Goal: Transaction & Acquisition: Purchase product/service

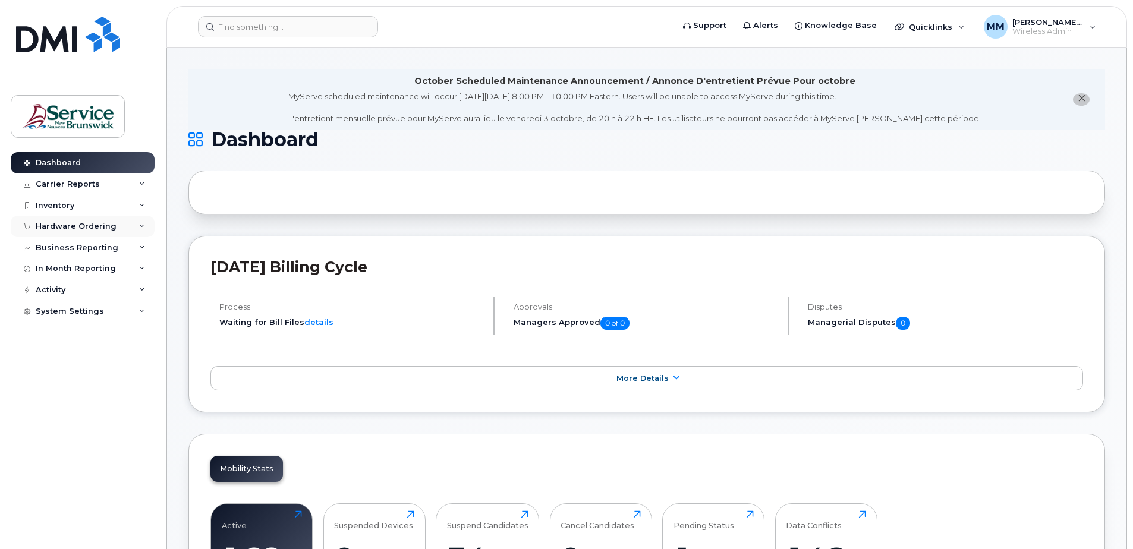
click at [92, 232] on div "Hardware Ordering" at bounding box center [83, 226] width 144 height 21
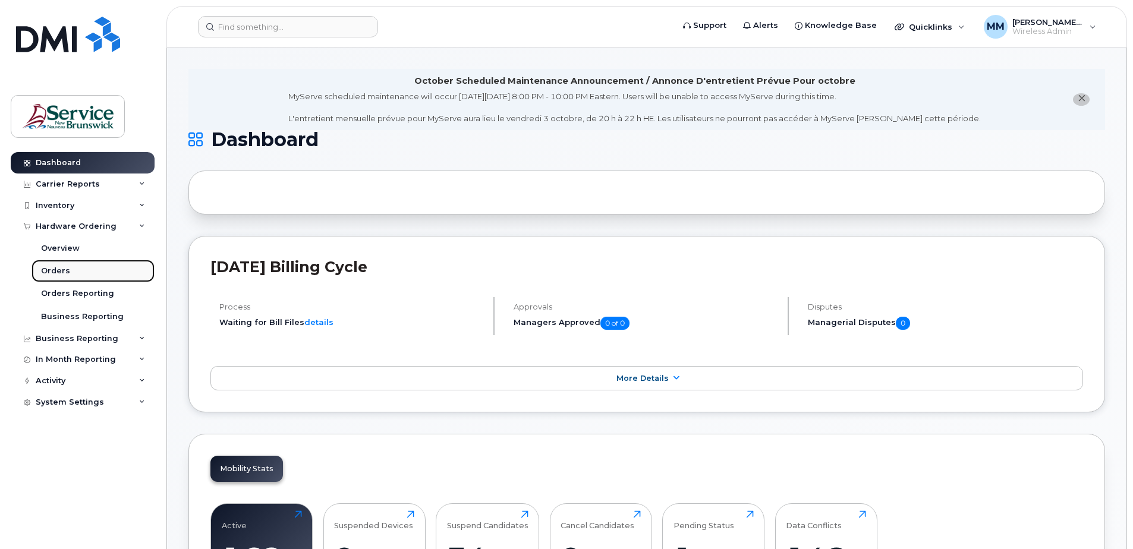
click at [55, 267] on div "Orders" at bounding box center [55, 271] width 29 height 11
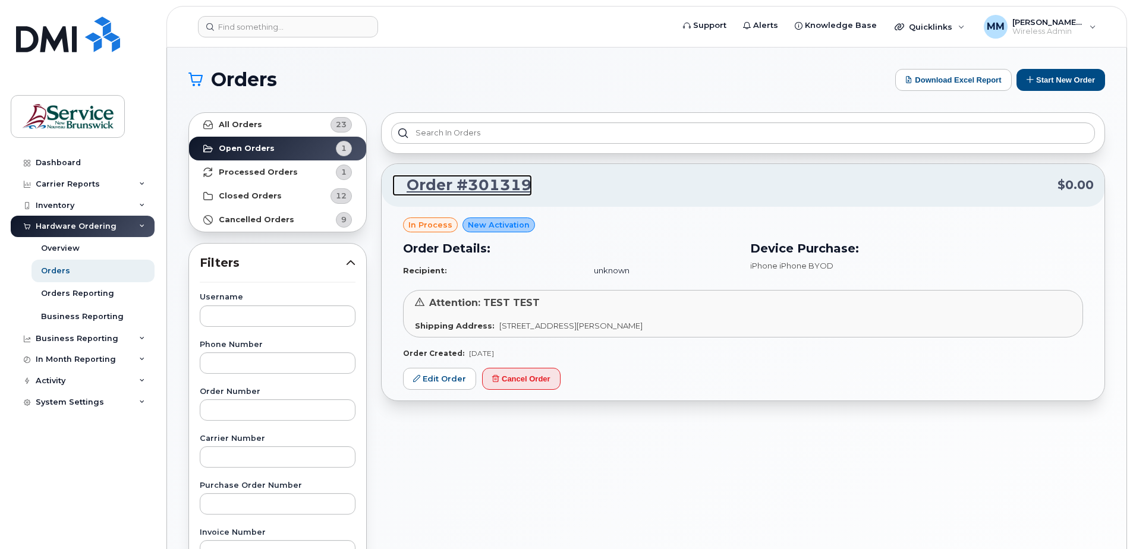
click at [483, 180] on link "Order #301319" at bounding box center [462, 185] width 140 height 21
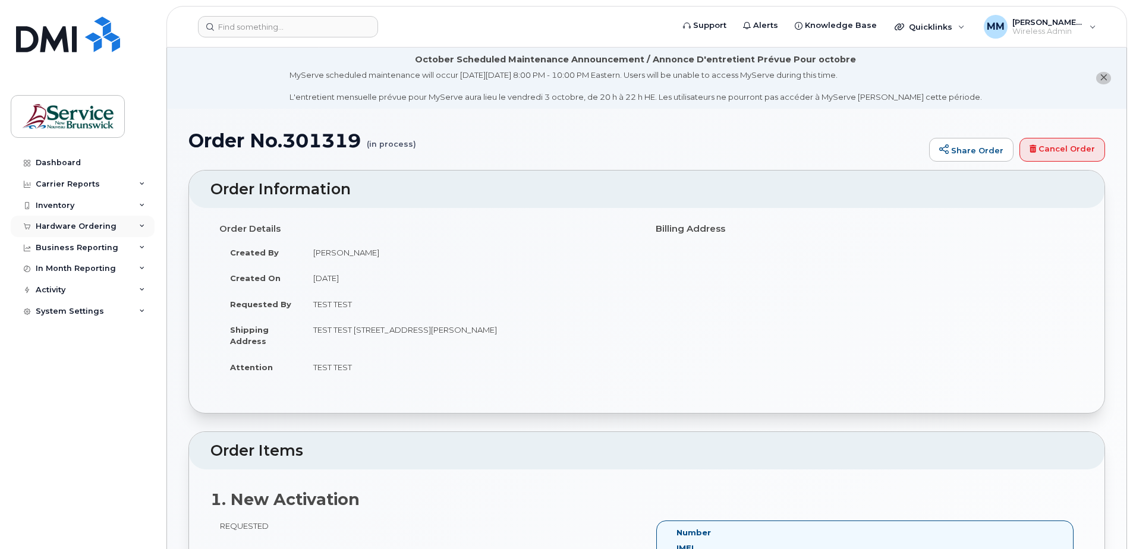
click at [43, 223] on div "Hardware Ordering" at bounding box center [76, 227] width 81 height 10
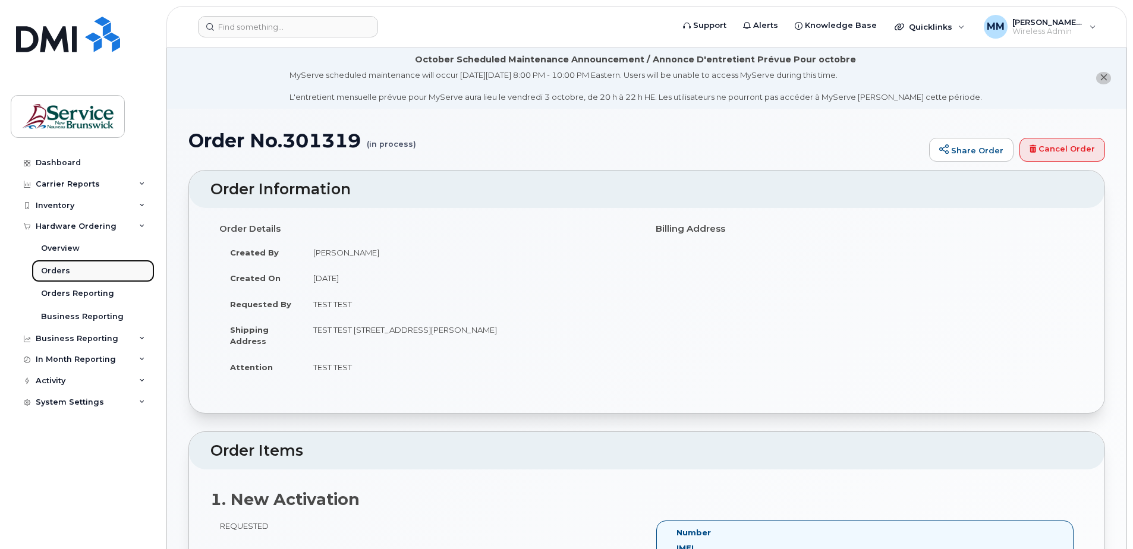
click at [72, 270] on link "Orders" at bounding box center [93, 271] width 123 height 23
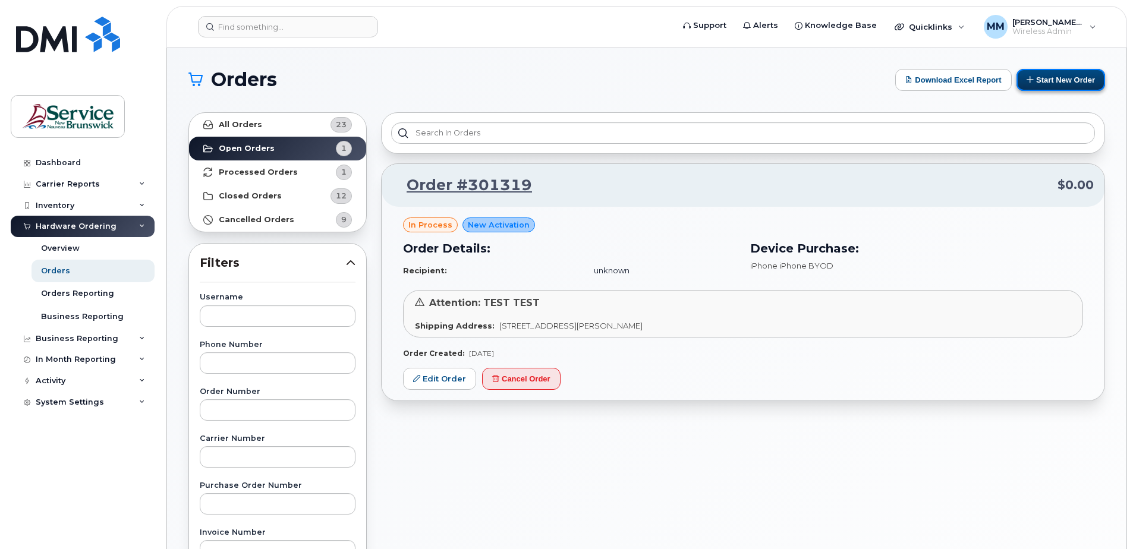
click at [1066, 78] on button "Start New Order" at bounding box center [1061, 80] width 89 height 22
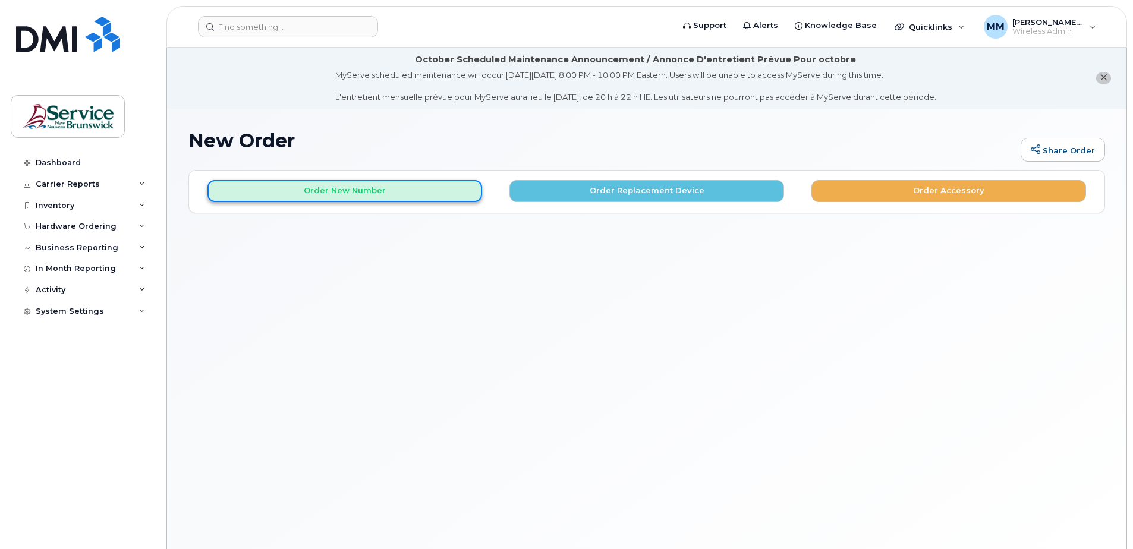
click at [412, 193] on button "Order New Number" at bounding box center [344, 191] width 275 height 22
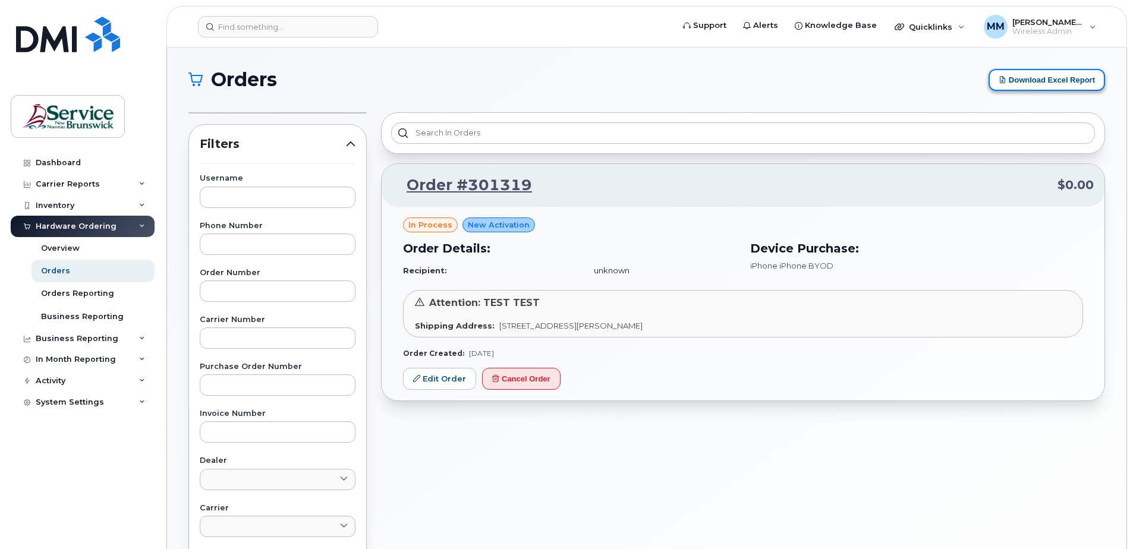
click at [1073, 77] on button "Download Excel Report" at bounding box center [1047, 80] width 117 height 22
click at [653, 77] on h1 "Orders" at bounding box center [585, 79] width 794 height 19
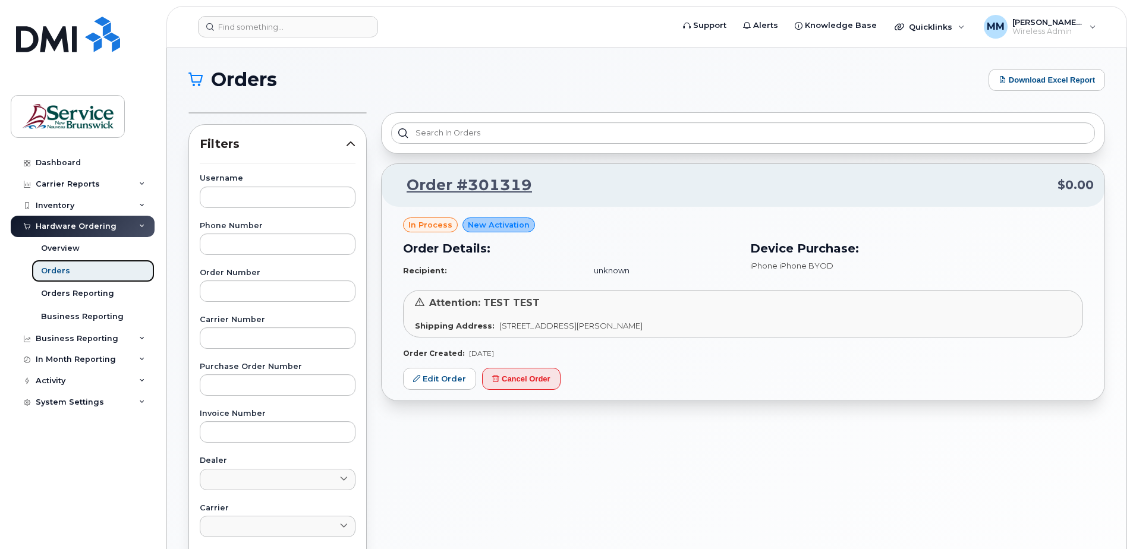
click at [48, 269] on div "Orders" at bounding box center [55, 271] width 29 height 11
click at [59, 275] on div "Orders" at bounding box center [55, 271] width 29 height 11
click at [509, 444] on div "Order #301319 $0.00 in process New Activation Order Details: Recipient: unknown…" at bounding box center [743, 463] width 738 height 716
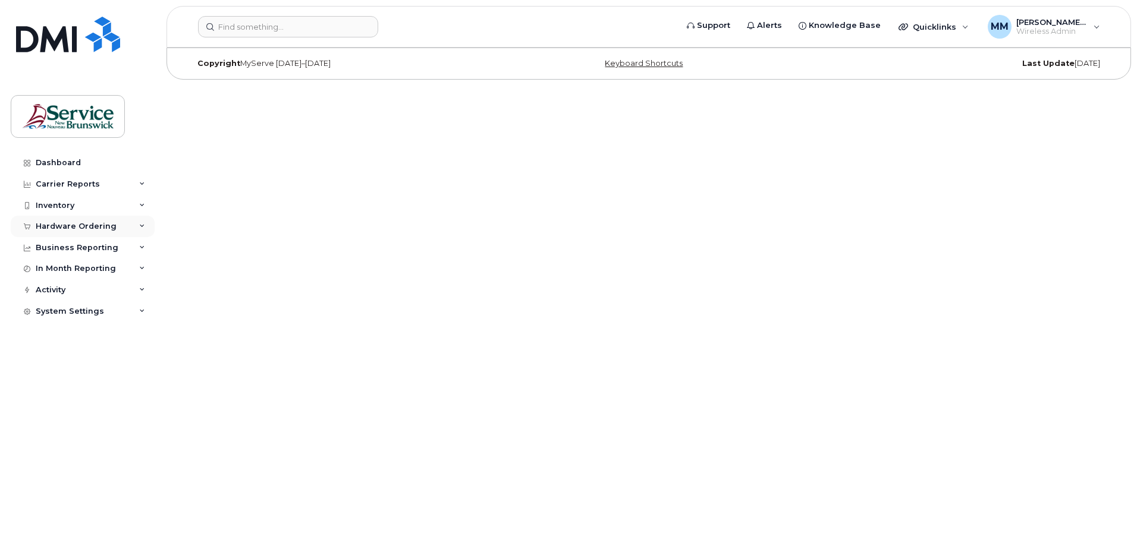
click at [54, 225] on div "Hardware Ordering" at bounding box center [76, 227] width 81 height 10
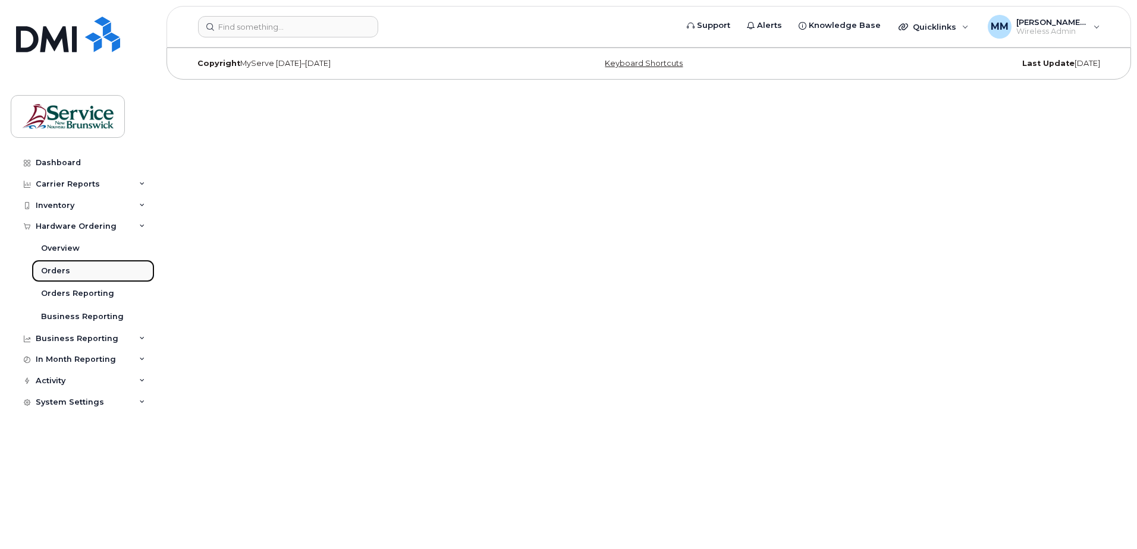
click at [58, 265] on link "Orders" at bounding box center [93, 271] width 123 height 23
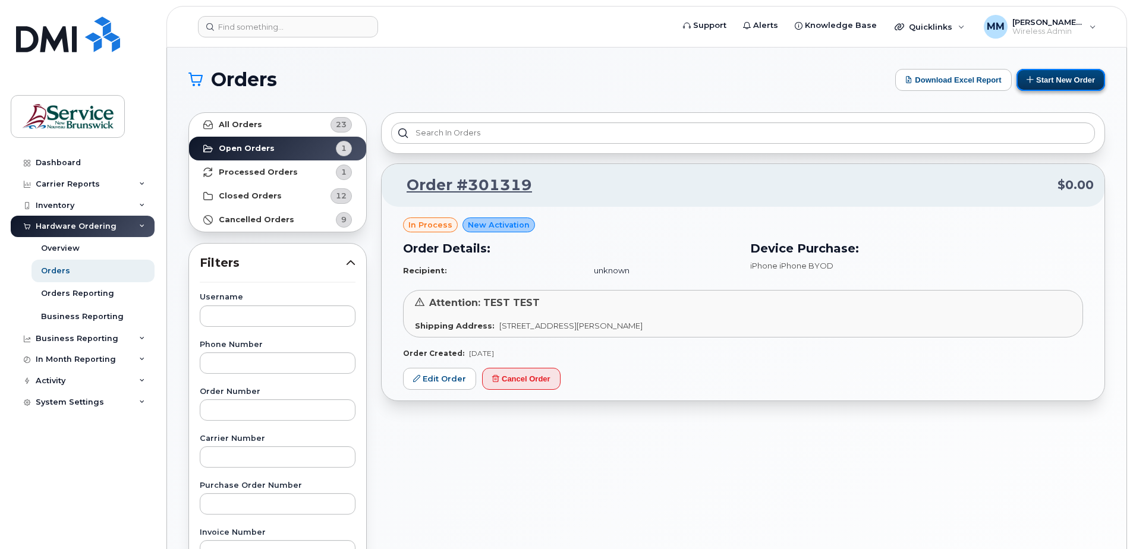
click at [1040, 76] on button "Start New Order" at bounding box center [1061, 80] width 89 height 22
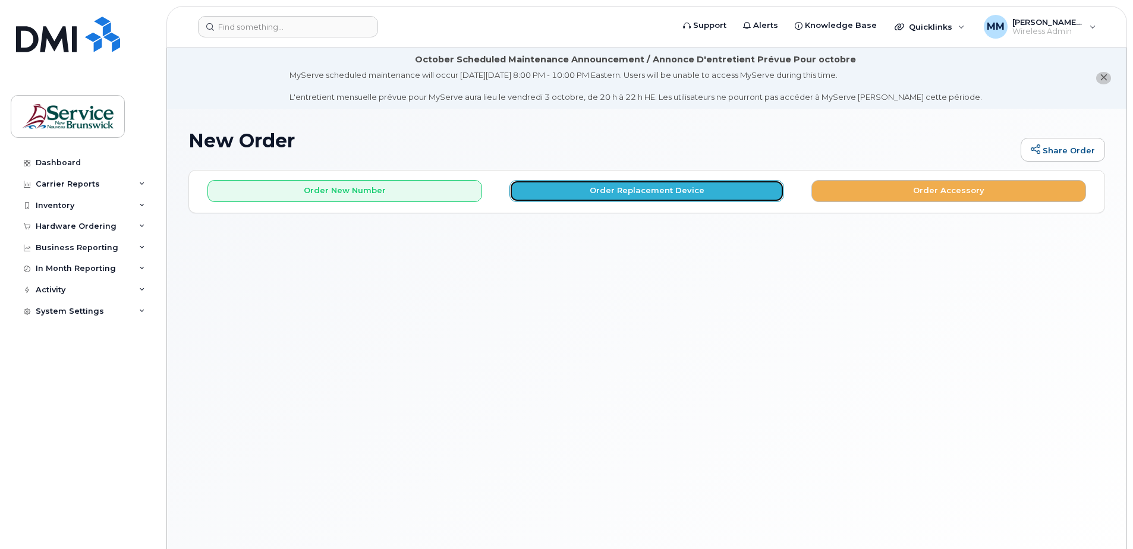
click at [696, 188] on button "Order Replacement Device" at bounding box center [646, 191] width 275 height 22
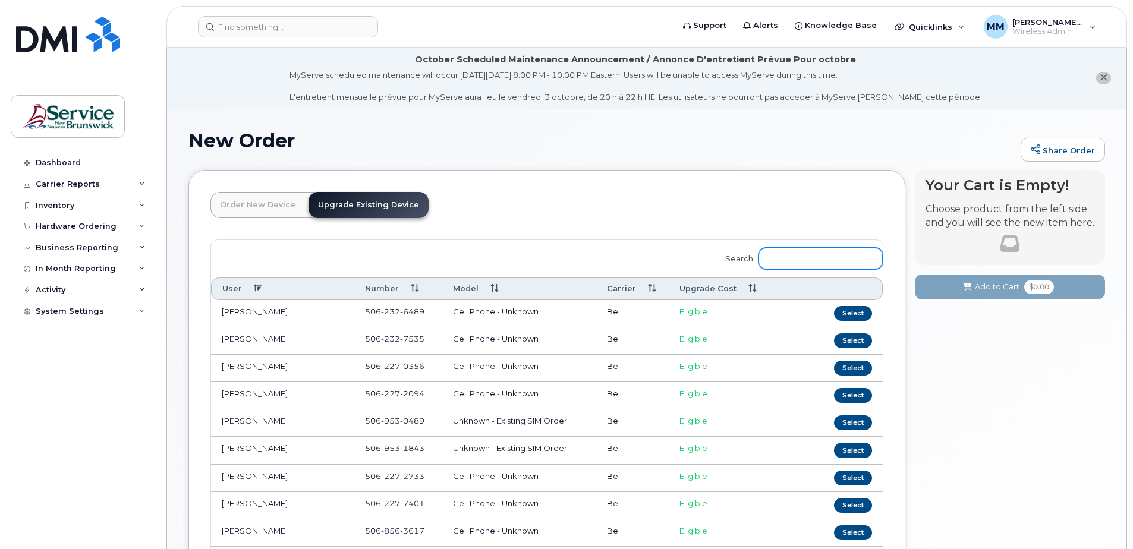
click at [788, 261] on input "Search:" at bounding box center [821, 258] width 124 height 21
click at [275, 204] on link "Order New Device" at bounding box center [257, 205] width 95 height 26
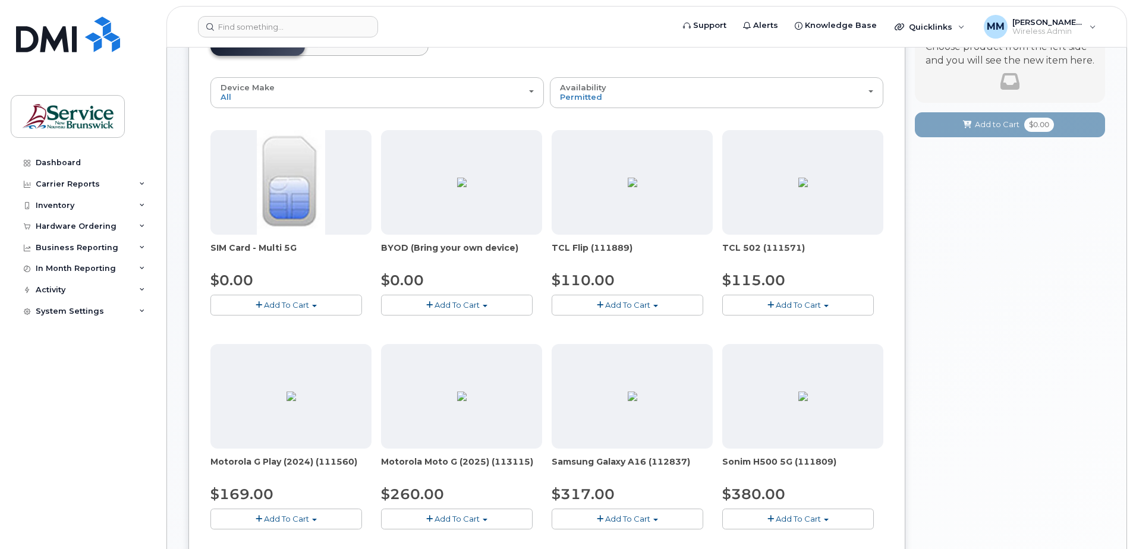
scroll to position [178, 0]
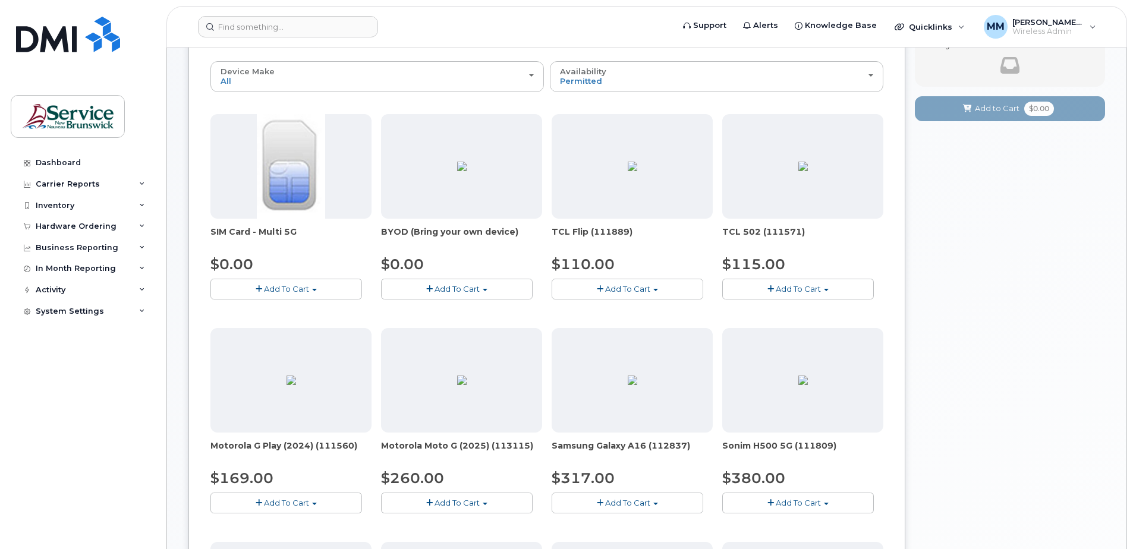
click at [450, 292] on span "Add To Cart" at bounding box center [457, 289] width 45 height 10
click at [451, 228] on span "BYOD (Bring your own device)" at bounding box center [461, 238] width 161 height 24
click at [455, 292] on span "Add To Cart" at bounding box center [457, 289] width 45 height 10
click at [493, 102] on div "Device Make All Aircard Android Cell Phone iPhone Tablet All Aircard Android Ce…" at bounding box center [546, 511] width 673 height 900
click at [461, 293] on span "Add To Cart" at bounding box center [457, 289] width 45 height 10
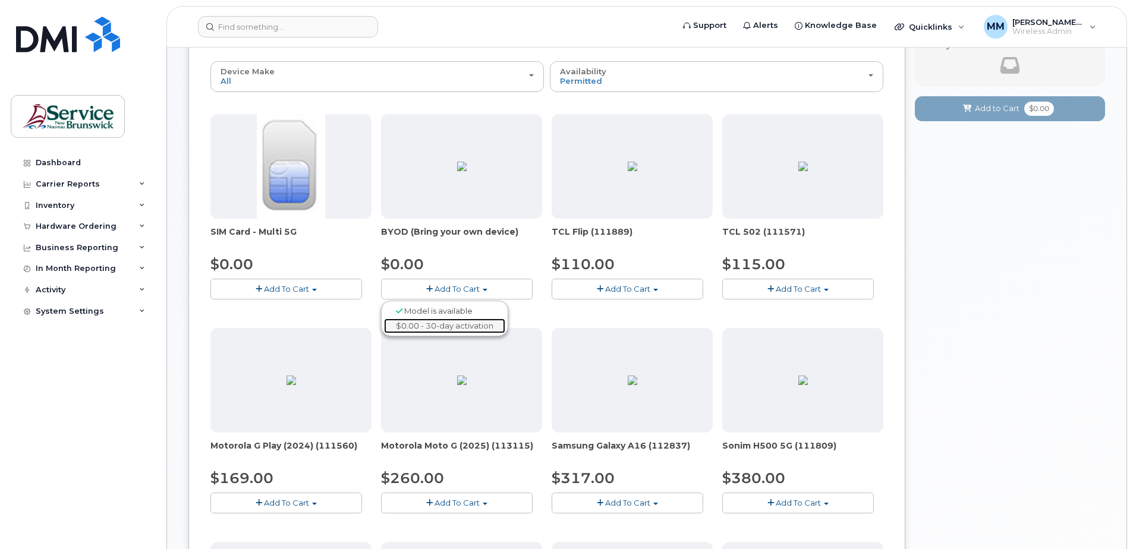
click at [478, 320] on link "$0.00 - 30-day activation" at bounding box center [444, 326] width 121 height 15
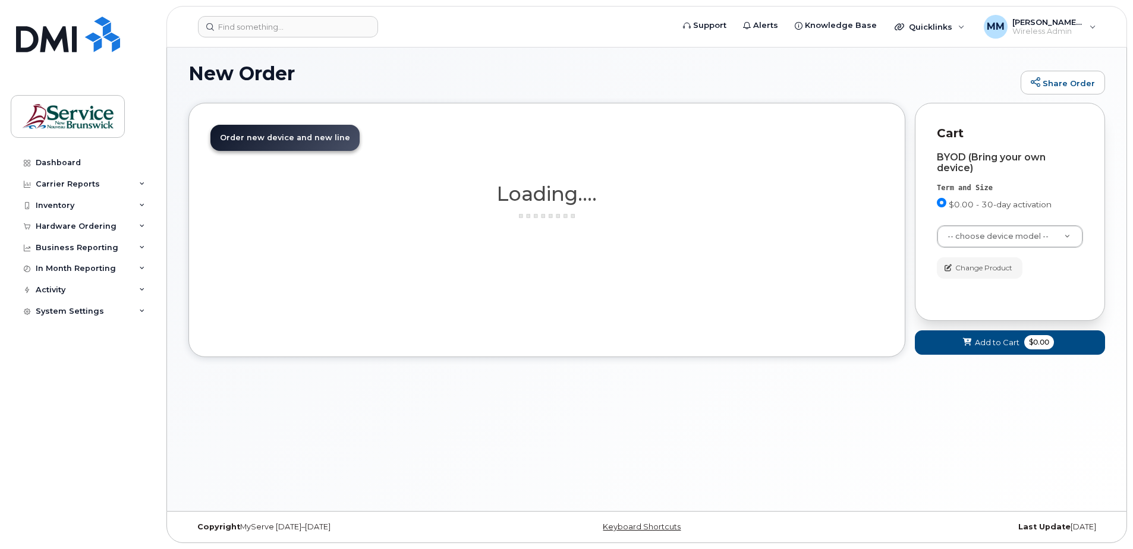
scroll to position [67, 0]
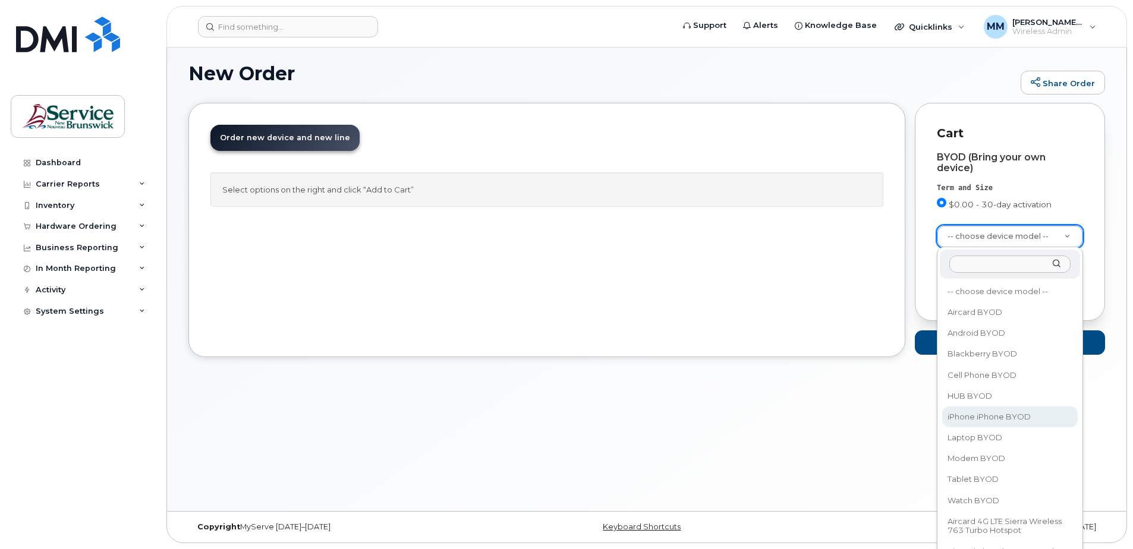
select select "2421"
type input "iphone"
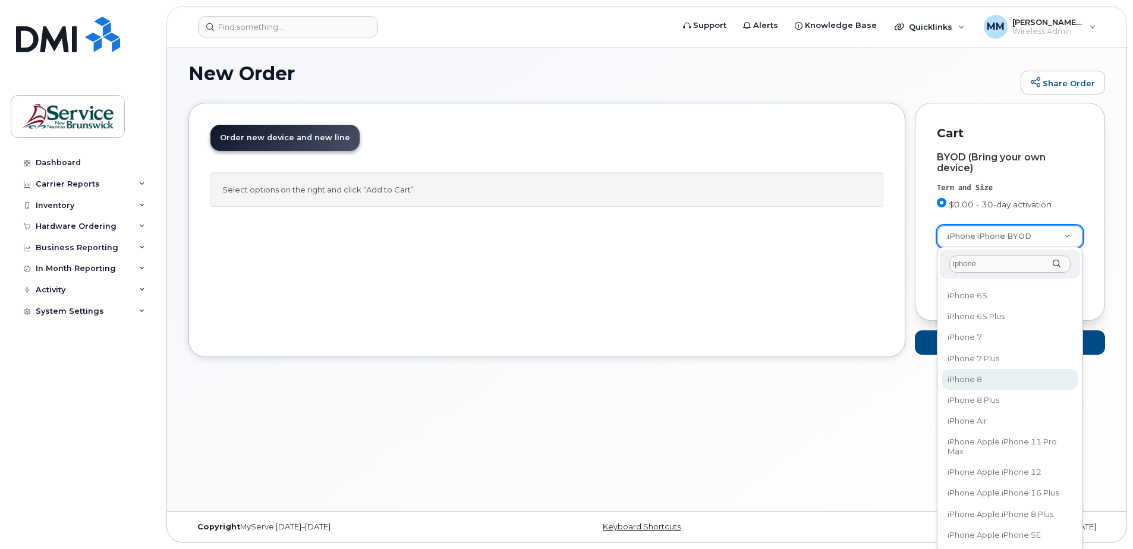
scroll to position [832, 0]
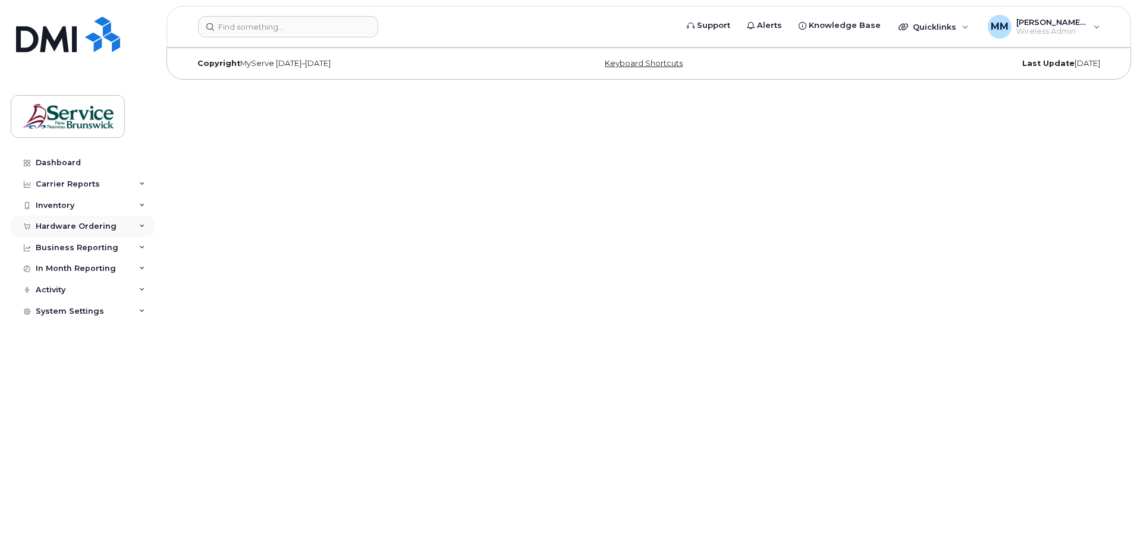
click at [107, 224] on div "Hardware Ordering" at bounding box center [76, 227] width 81 height 10
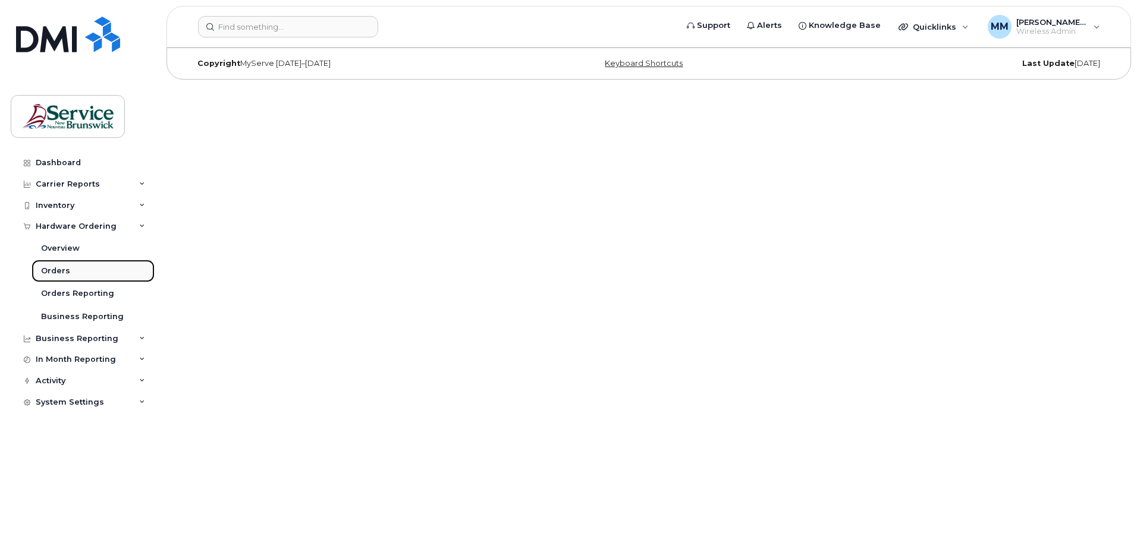
click at [63, 269] on div "Orders" at bounding box center [55, 271] width 29 height 11
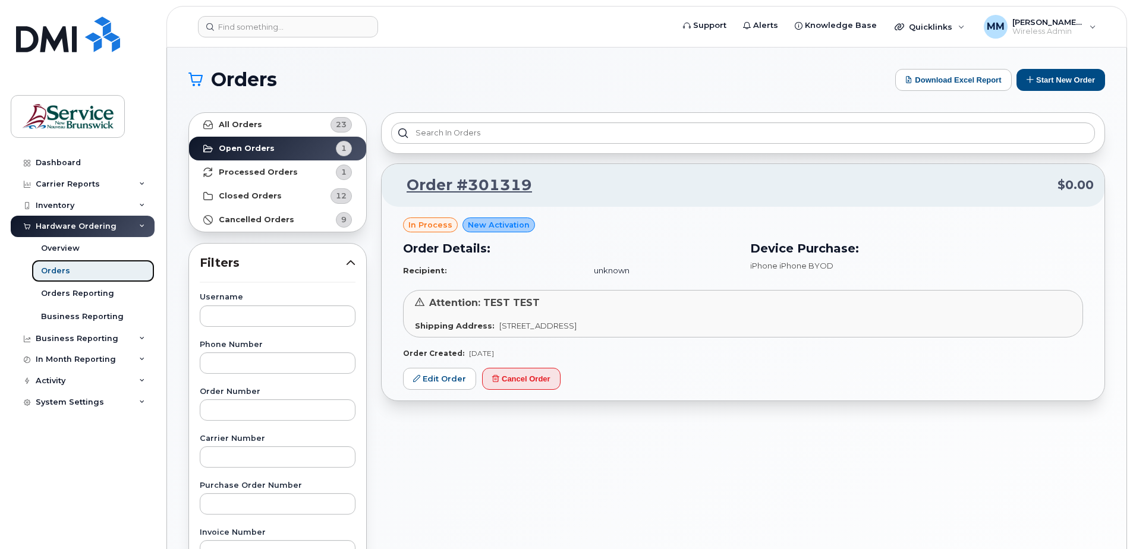
click at [44, 273] on div "Orders" at bounding box center [55, 271] width 29 height 11
click at [1075, 76] on button "Start New Order" at bounding box center [1061, 80] width 89 height 22
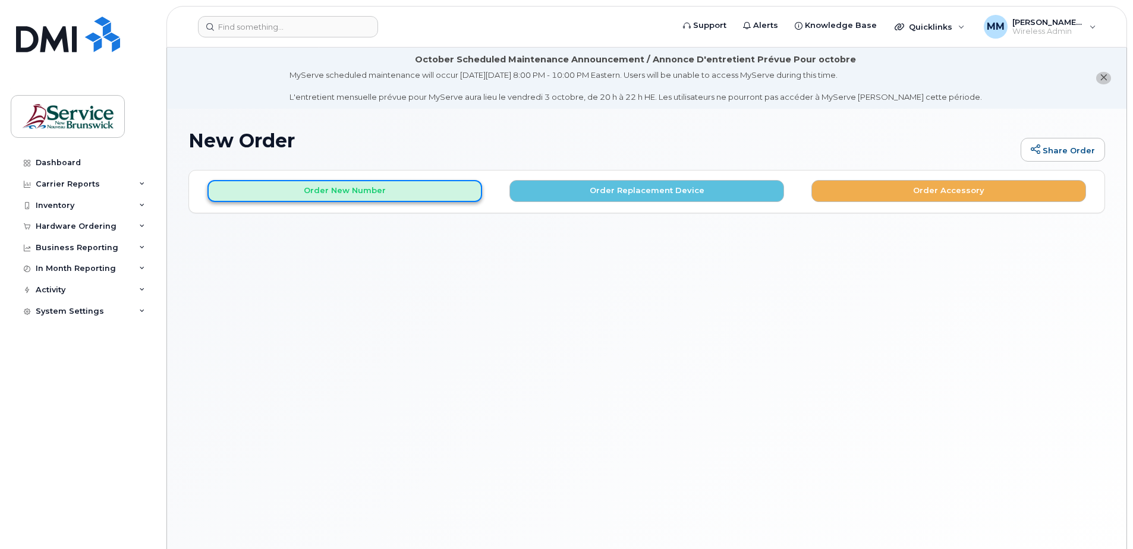
click at [393, 190] on button "Order New Number" at bounding box center [344, 191] width 275 height 22
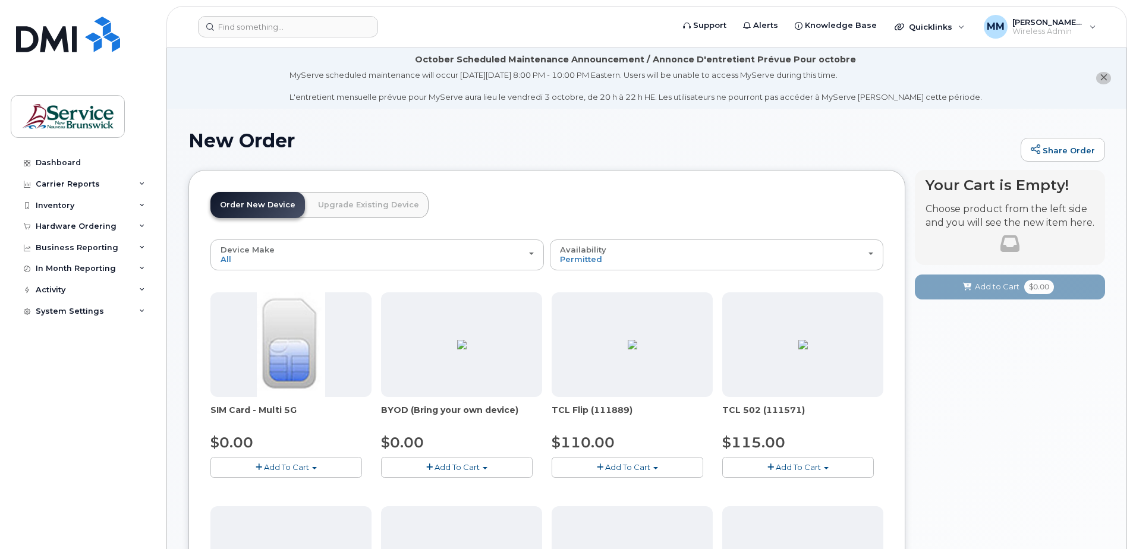
click at [284, 471] on span "Add To Cart" at bounding box center [286, 468] width 45 height 10
click at [287, 486] on link "$0.00 - New Activation" at bounding box center [269, 489] width 113 height 15
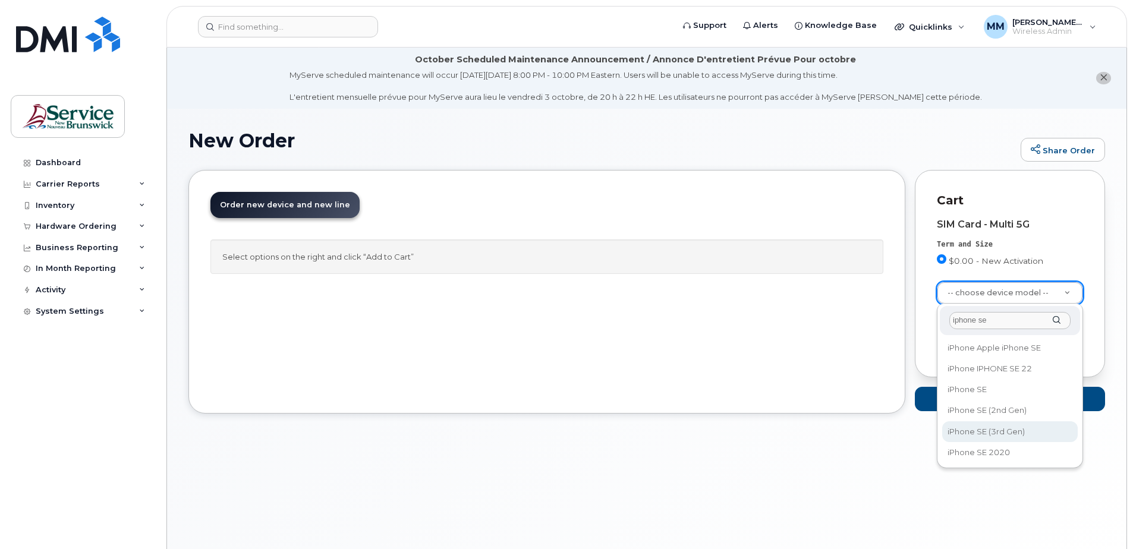
type input "iphone se"
select select "2709"
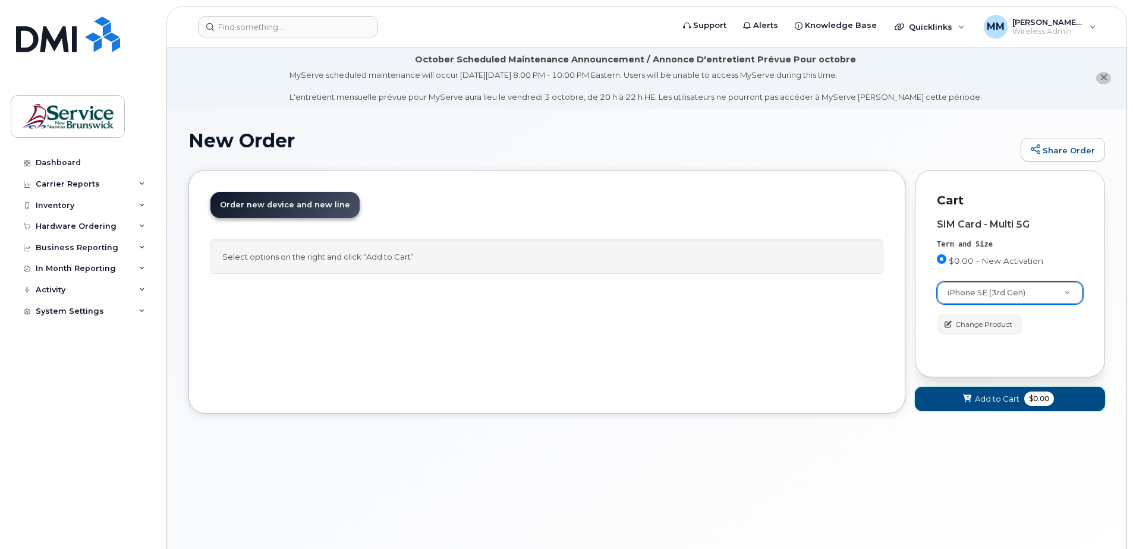
click at [1011, 392] on button "Add to Cart $0.00" at bounding box center [1010, 399] width 190 height 24
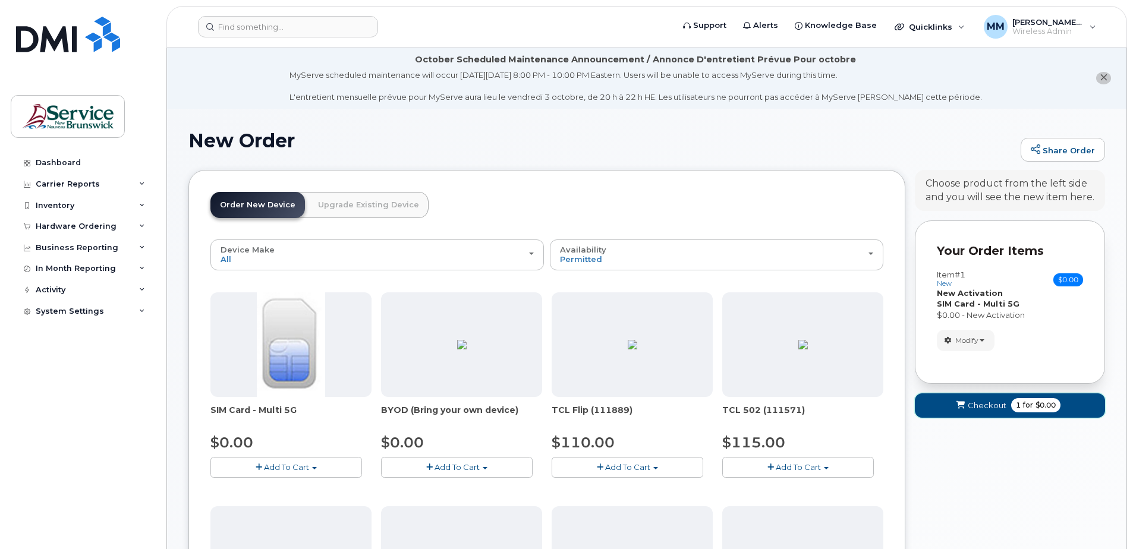
click at [1059, 404] on span "1 for $0.00" at bounding box center [1035, 405] width 49 height 14
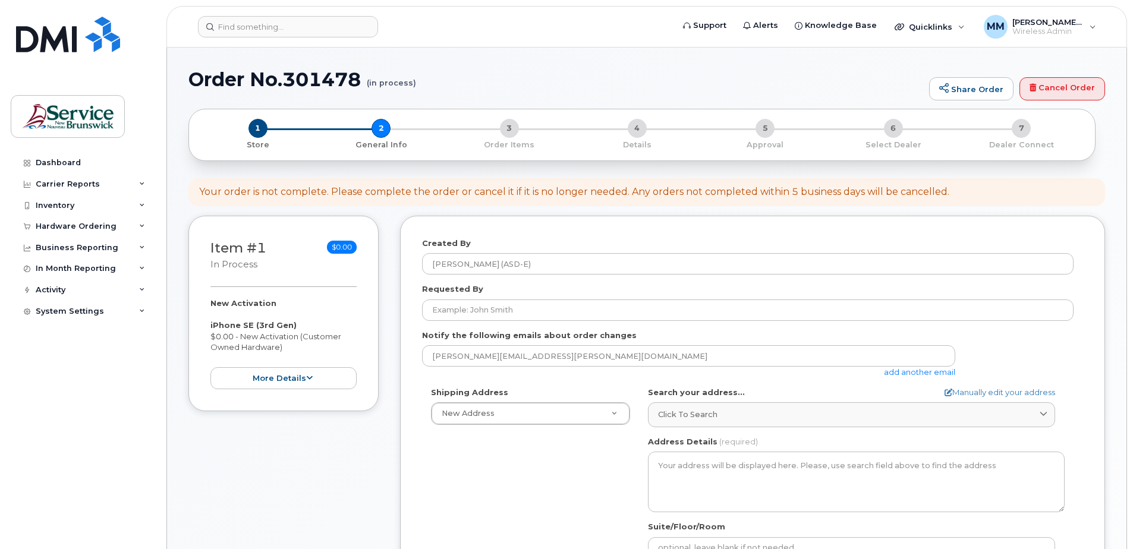
select select
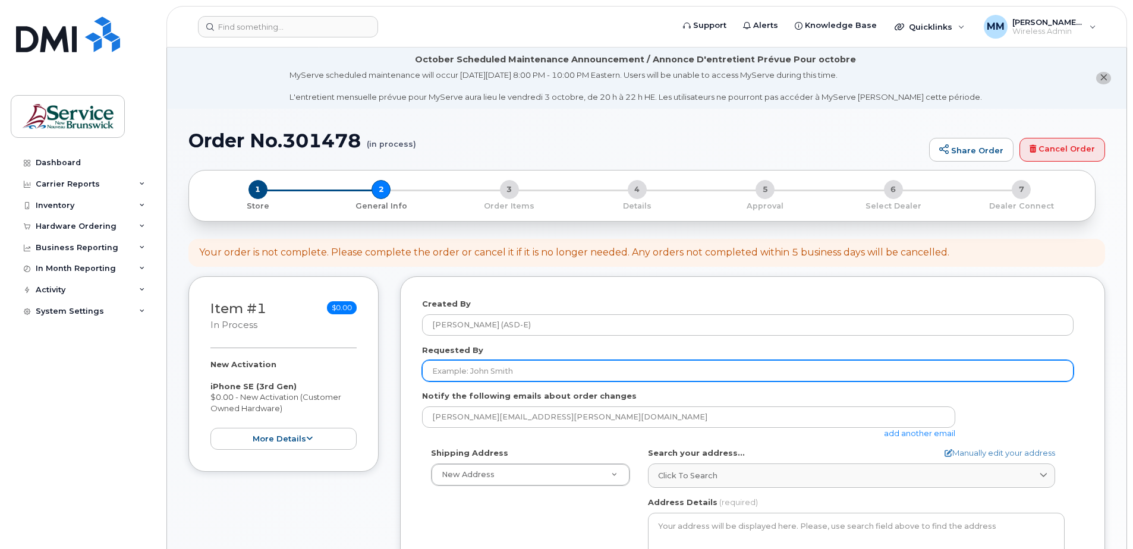
click at [475, 377] on input "Requested By" at bounding box center [748, 370] width 652 height 21
type input "[PERSON_NAME]"
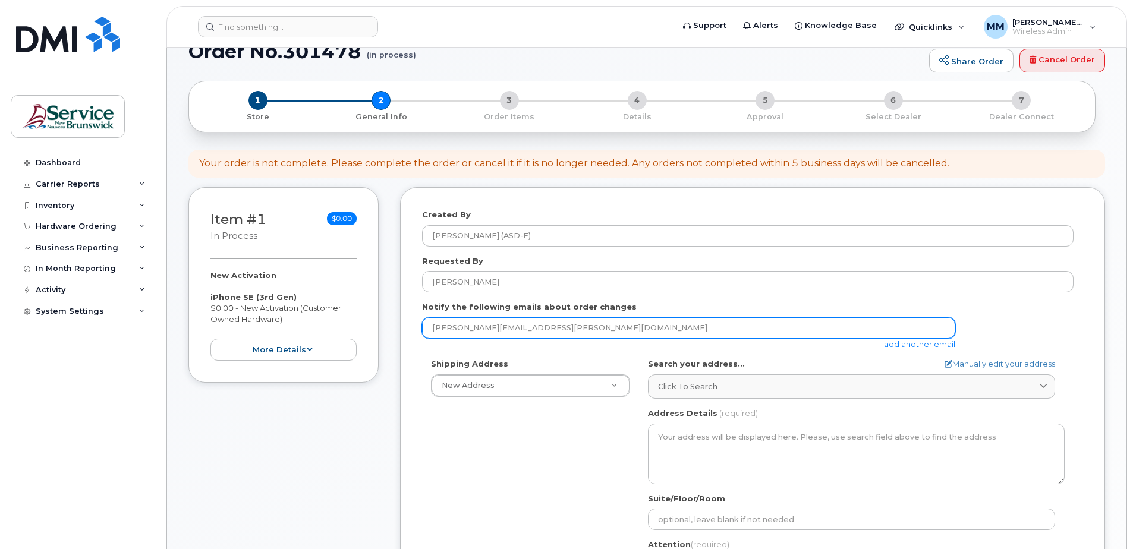
scroll to position [178, 0]
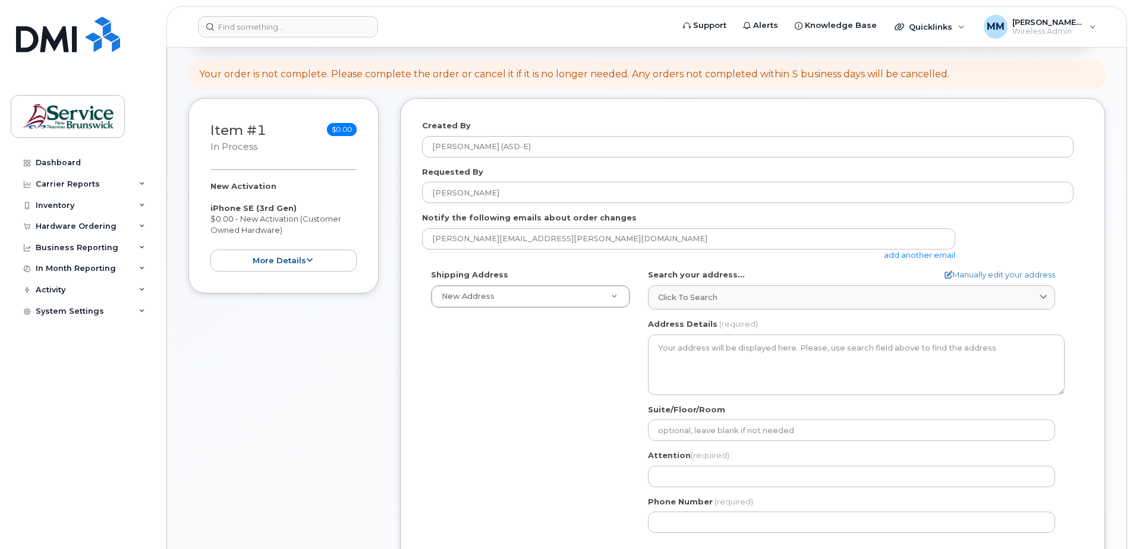
click at [610, 279] on div "Shipping Address New Address New Address ASD-E Main Office ASD-[GEOGRAPHIC_DATA…" at bounding box center [530, 288] width 217 height 39
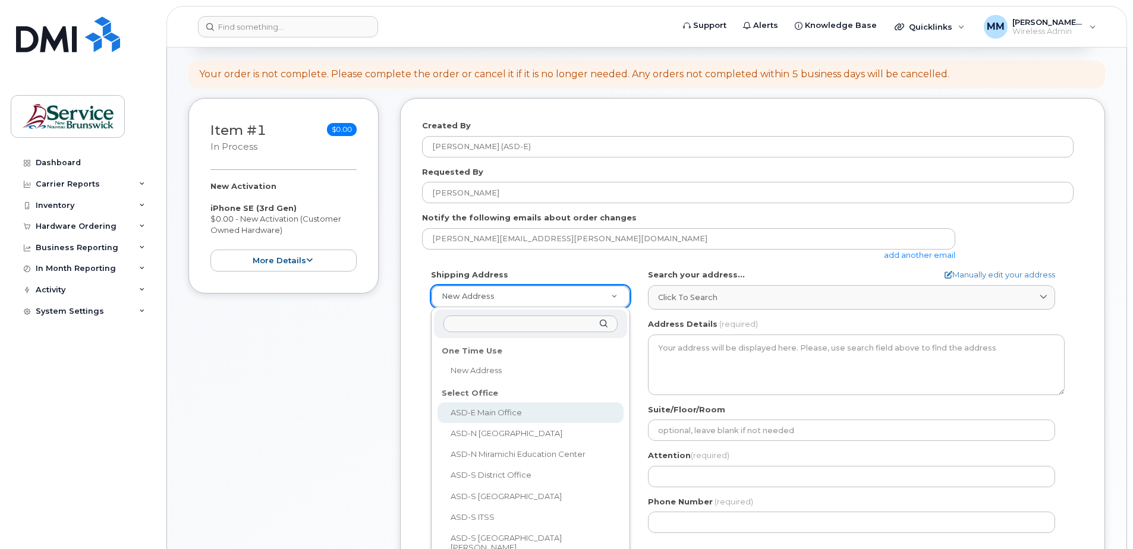
select select
type textarea "[STREET_ADDRESS][PERSON_NAME]"
type input "[PERSON_NAME]"
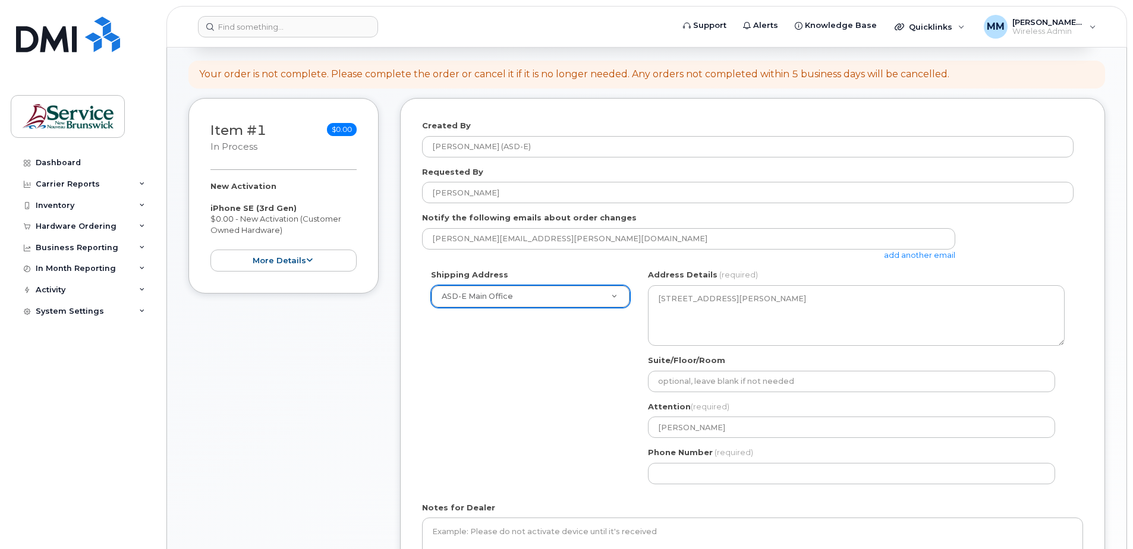
click at [519, 448] on div "Shipping Address ASD-E Main Office New Address ASD-E Main Office ASD-N Bathurst…" at bounding box center [748, 381] width 652 height 224
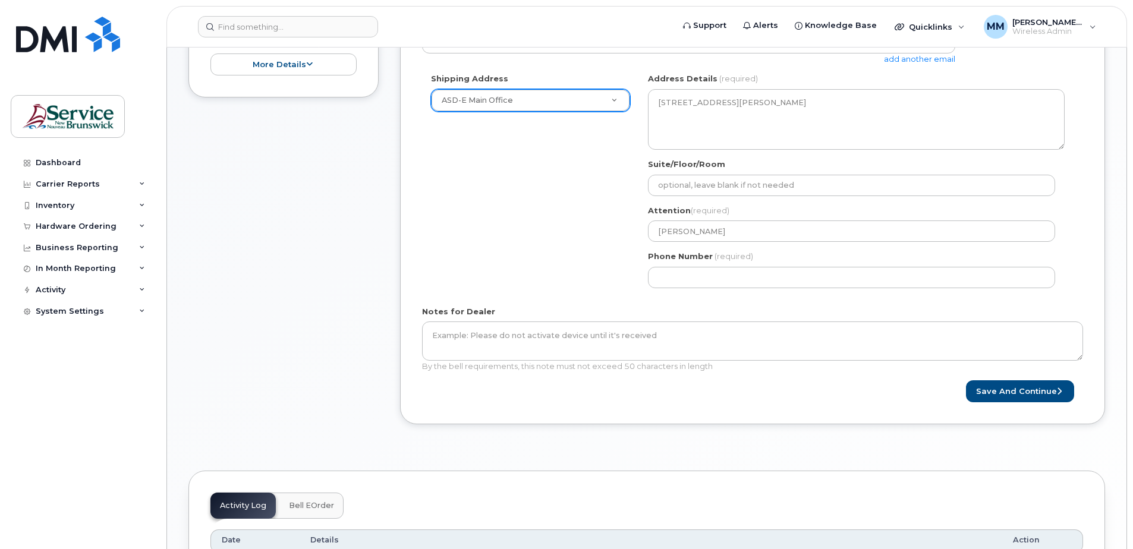
scroll to position [416, 0]
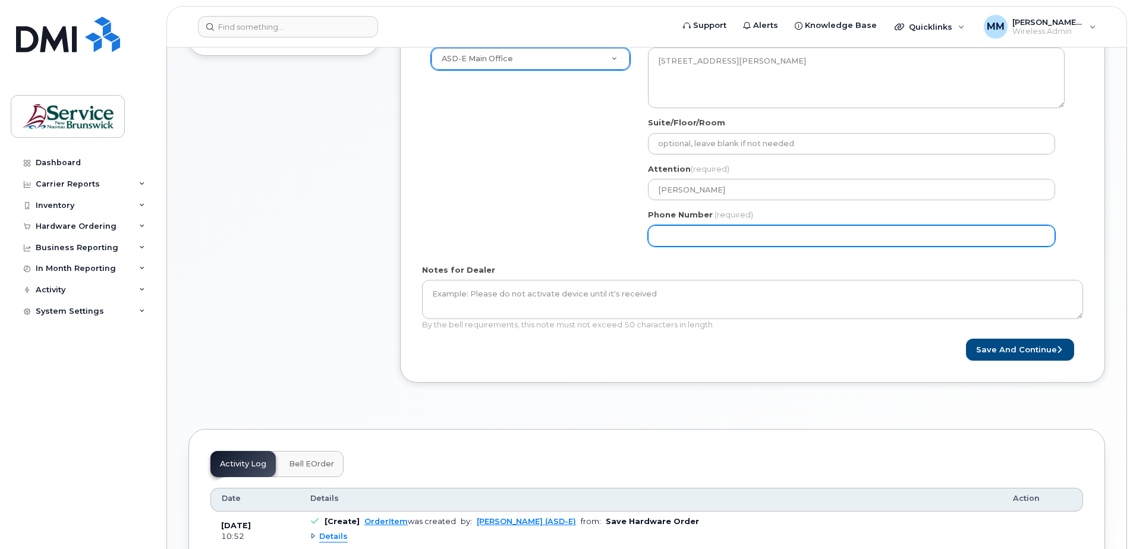
click at [706, 235] on input "Phone Number" at bounding box center [851, 235] width 407 height 21
select select
type input "506227039"
select select
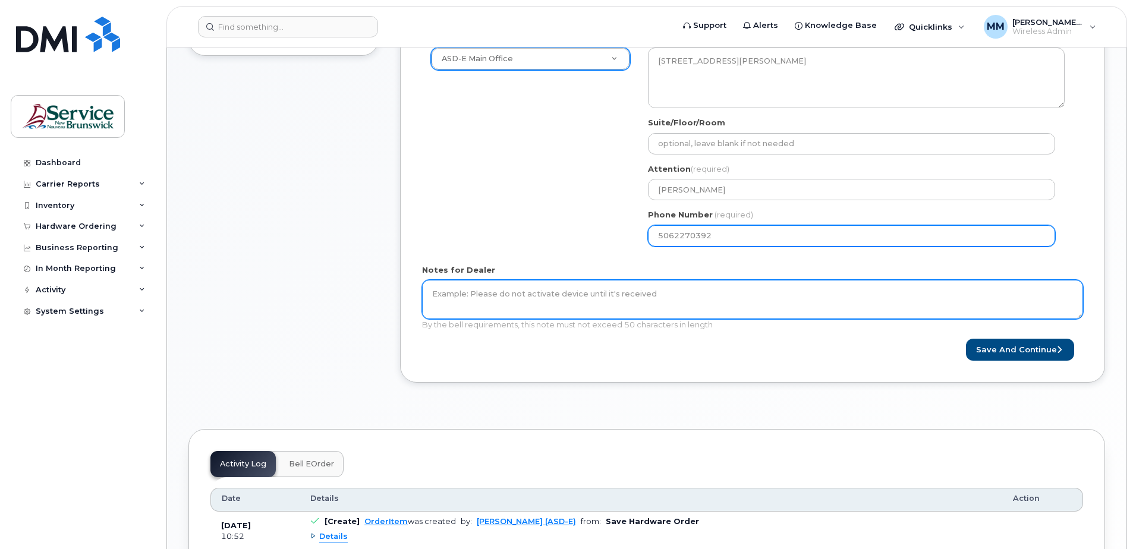
type input "5062270392"
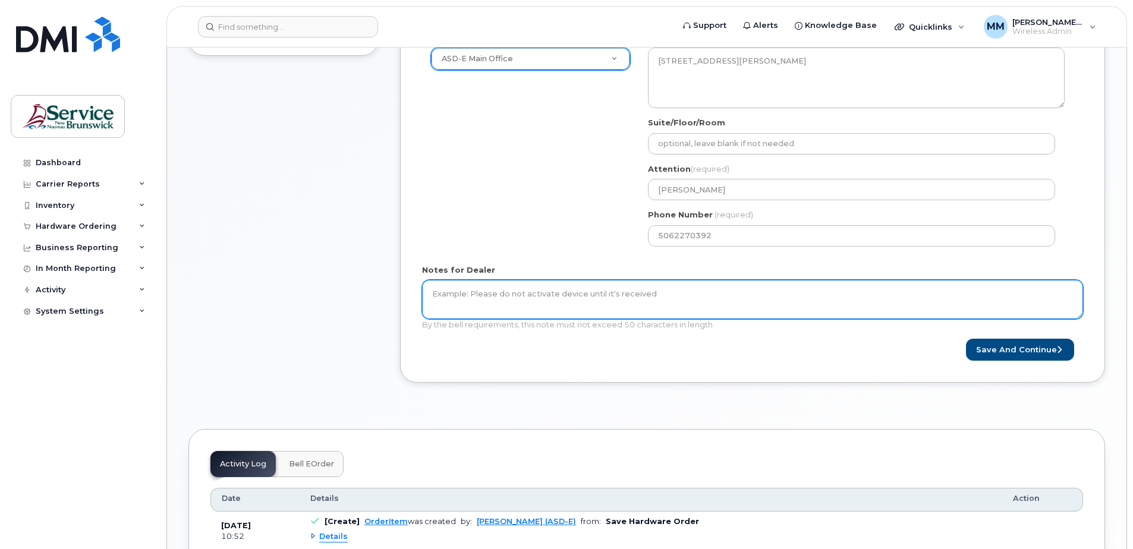
click at [663, 304] on textarea "Notes for Dealer" at bounding box center [752, 299] width 661 height 39
type textarea "i"
type textarea "I"
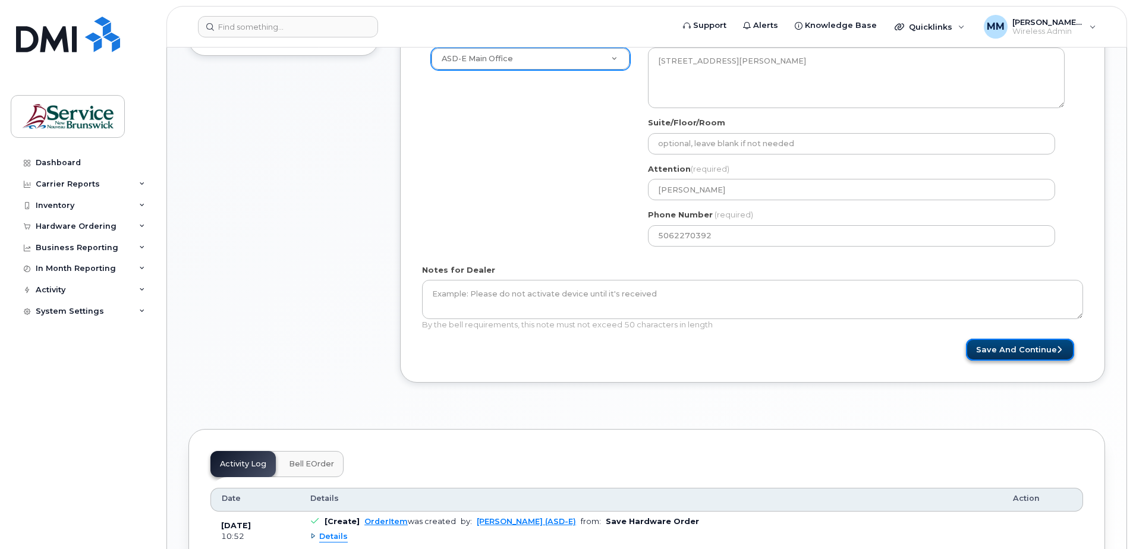
click at [1025, 354] on button "Save and Continue" at bounding box center [1020, 350] width 108 height 22
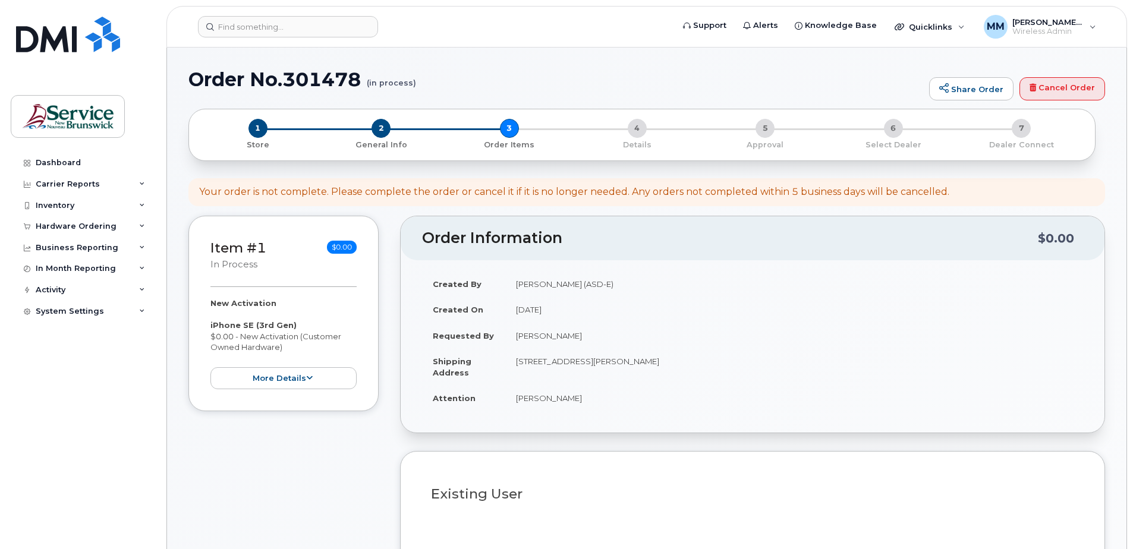
select select
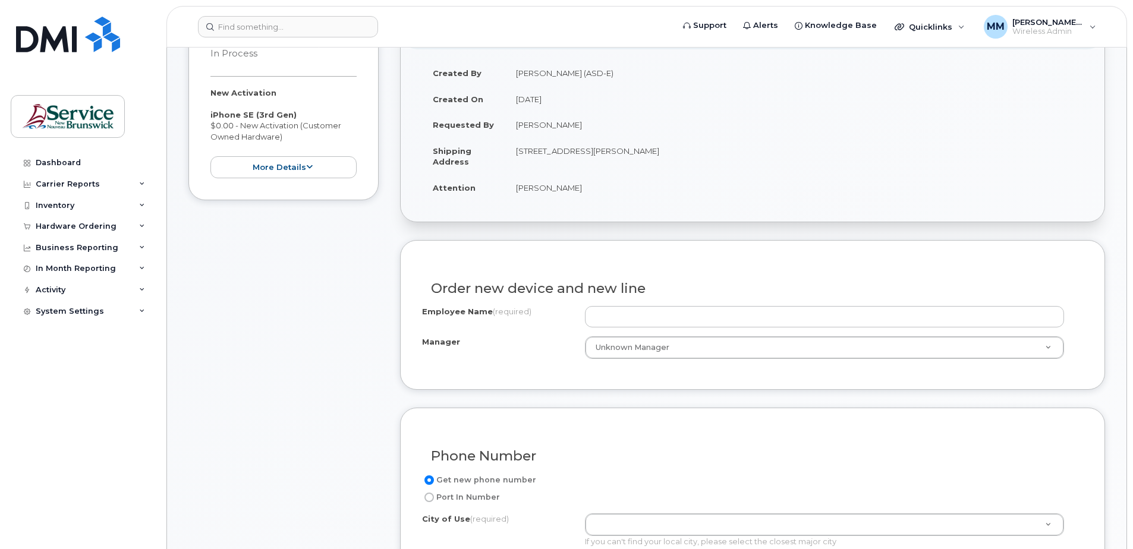
scroll to position [297, 0]
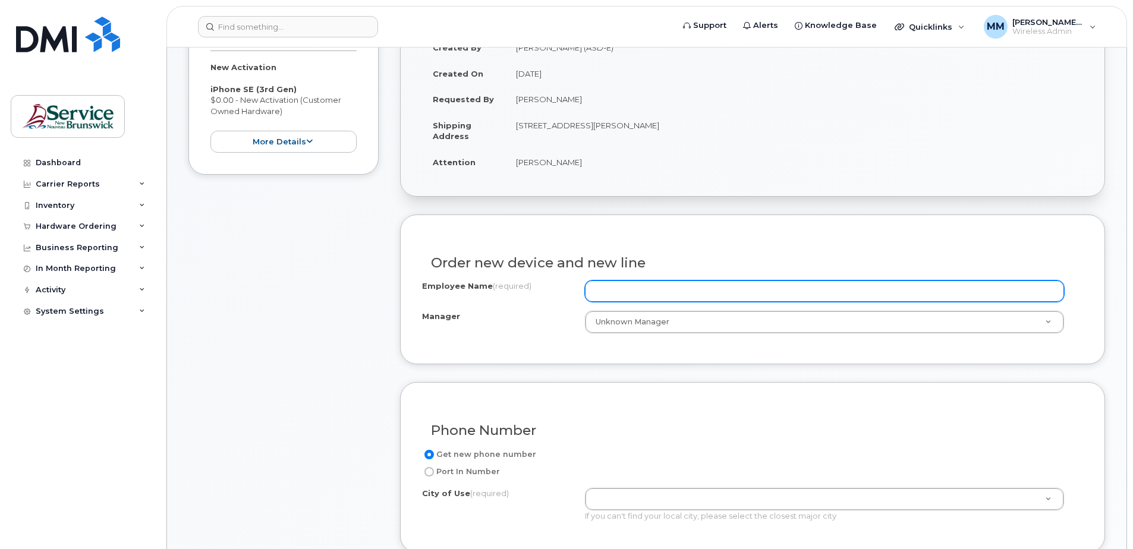
click at [634, 288] on input "Employee Name (required)" at bounding box center [824, 291] width 479 height 21
type input "[PERSON_NAME]"
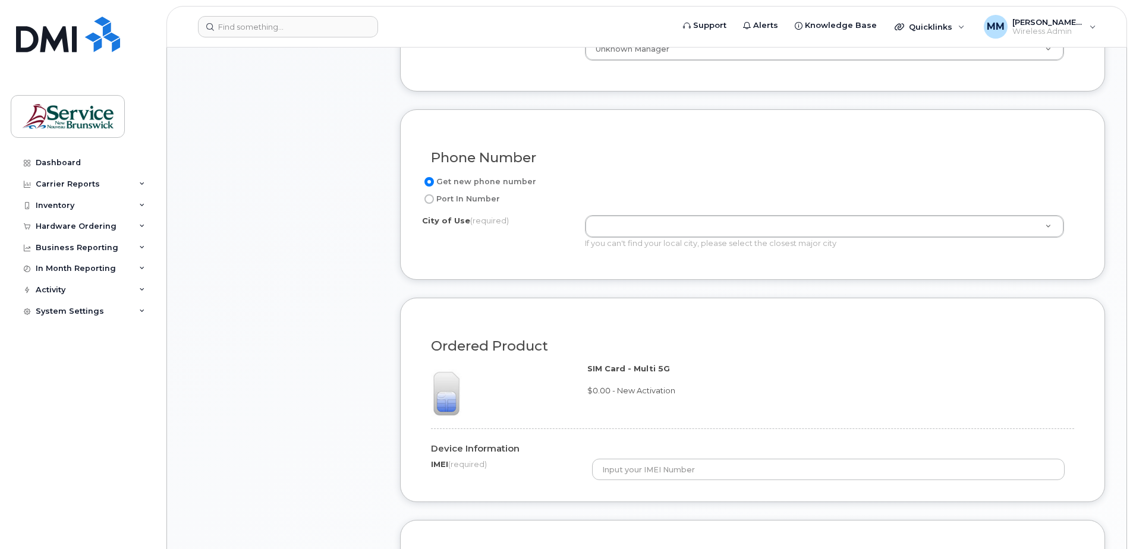
scroll to position [594, 0]
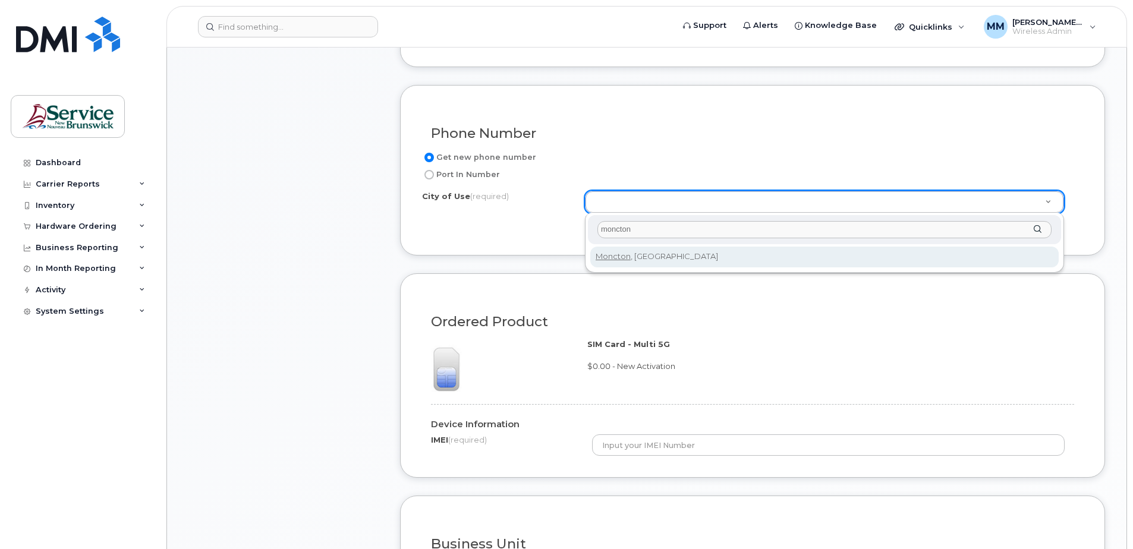
type input "moncton"
type input "1817"
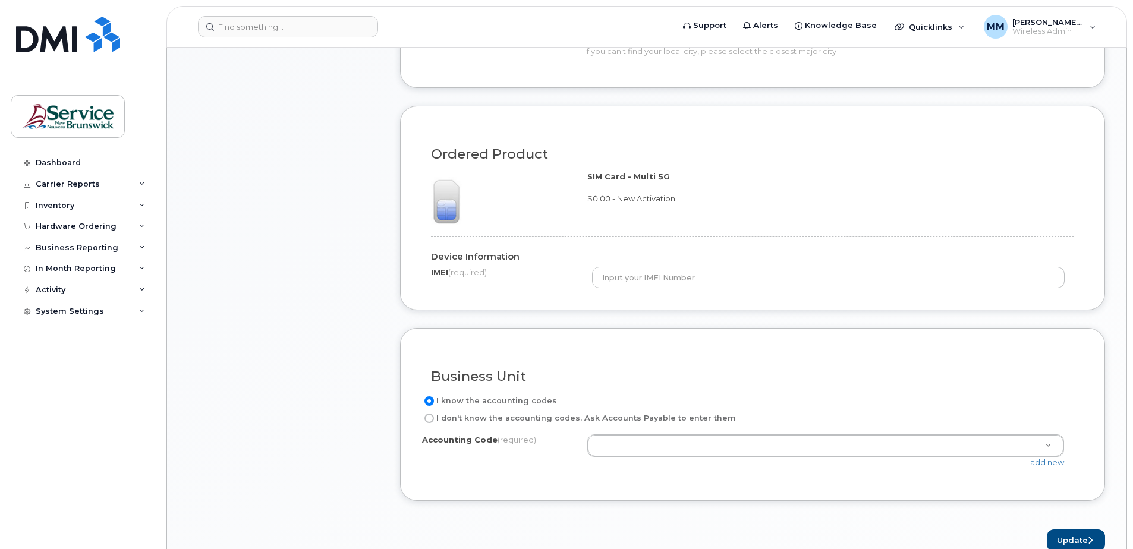
scroll to position [773, 0]
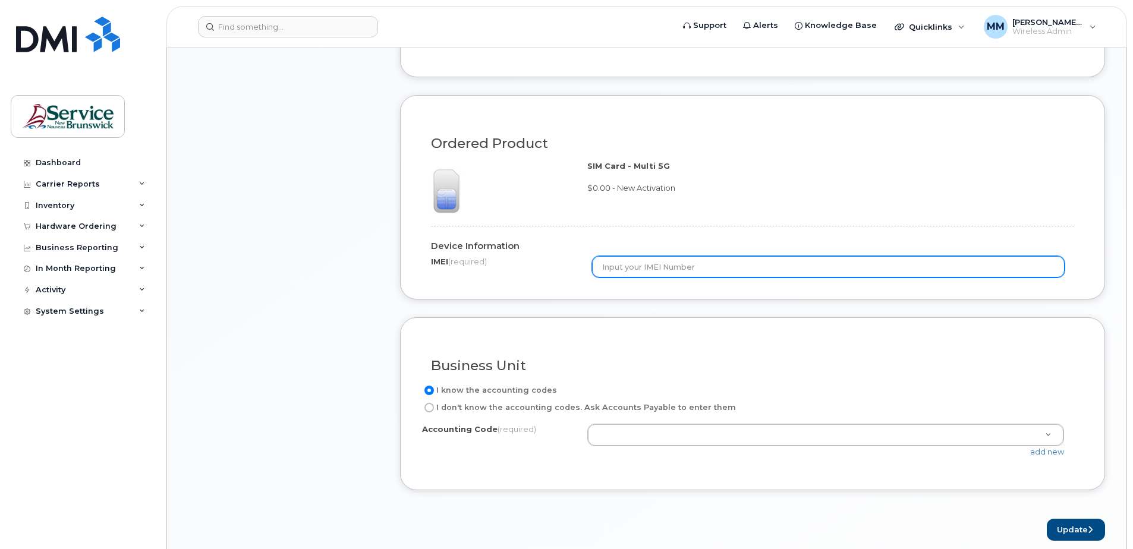
click at [672, 270] on input "text" at bounding box center [828, 266] width 473 height 21
type input "350328936272112"
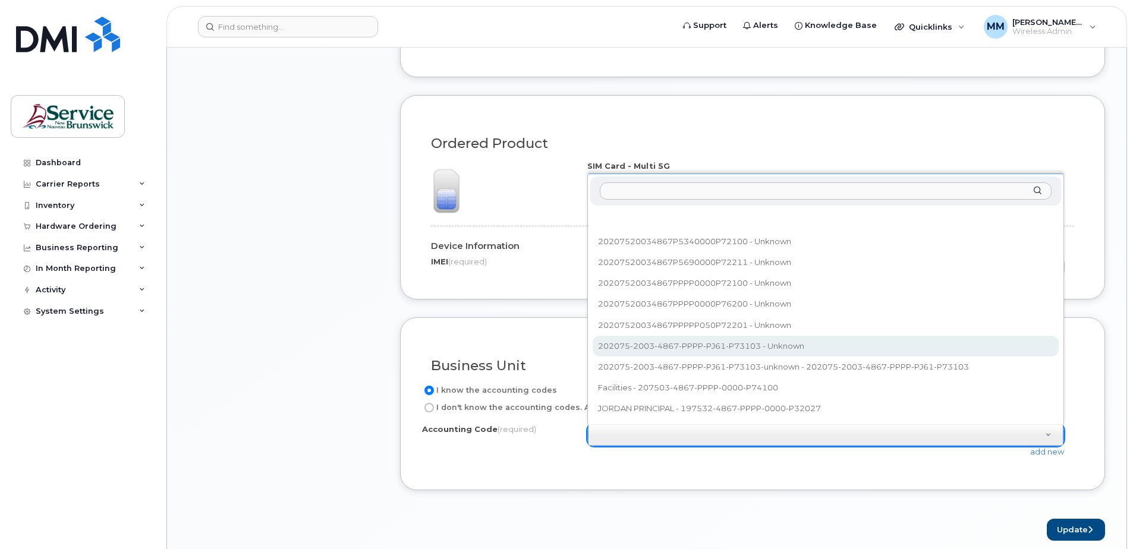
select select "202075-2003-4867-PPPP-PJ61-P73103"
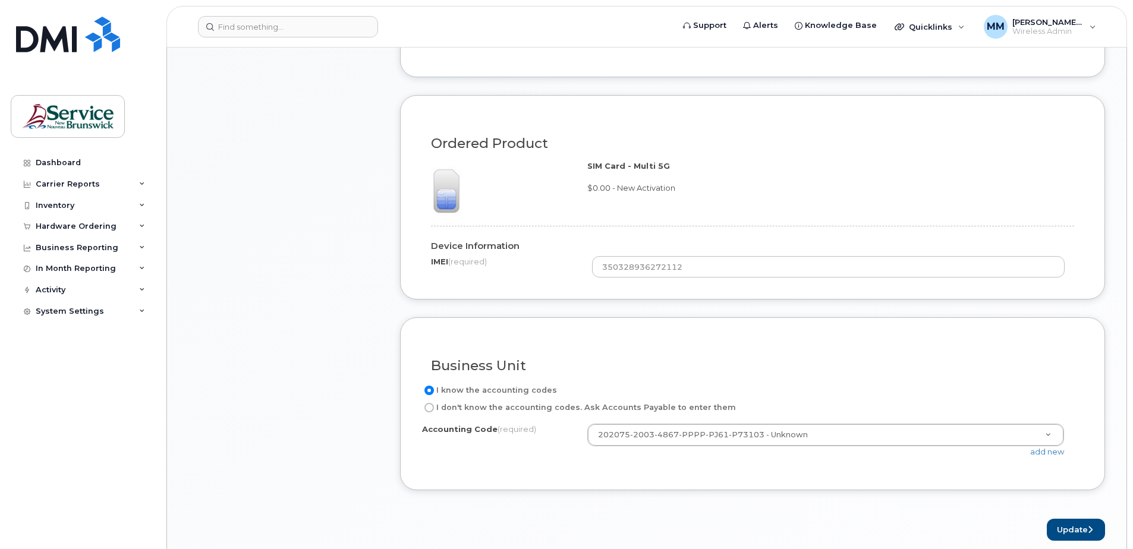
click at [794, 479] on div "Business Unit I know the accounting codes I don't know the accounting codes. As…" at bounding box center [752, 403] width 705 height 172
click at [1069, 535] on button "Update" at bounding box center [1076, 530] width 58 height 22
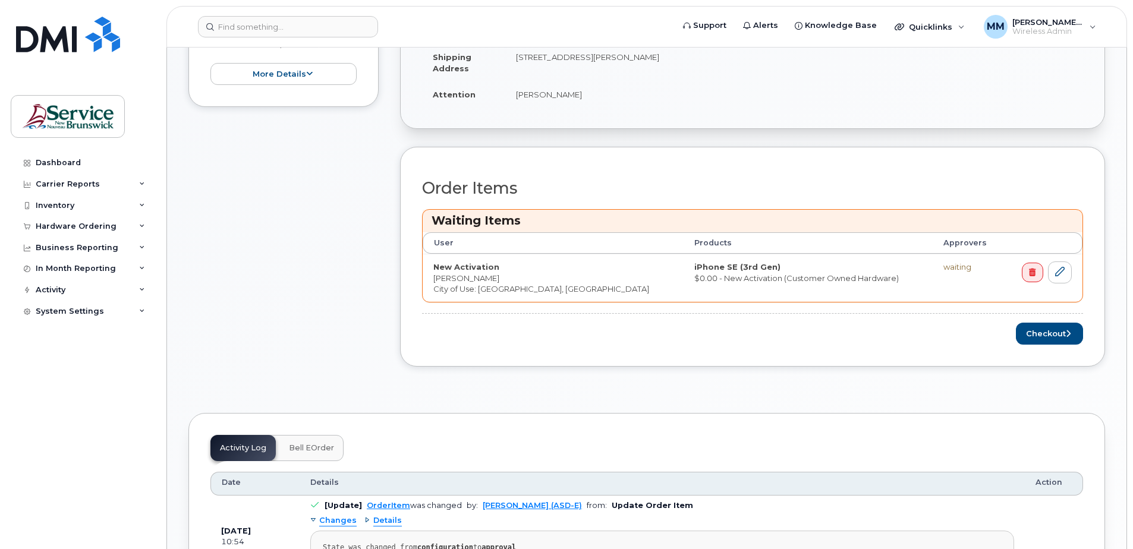
scroll to position [476, 0]
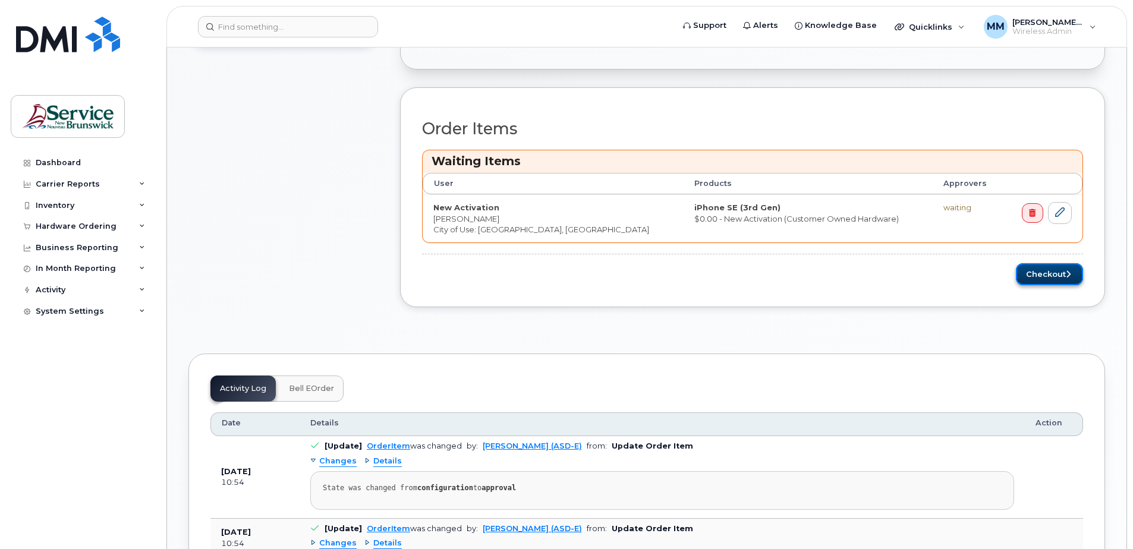
click at [1043, 272] on button "Checkout" at bounding box center [1049, 274] width 67 height 22
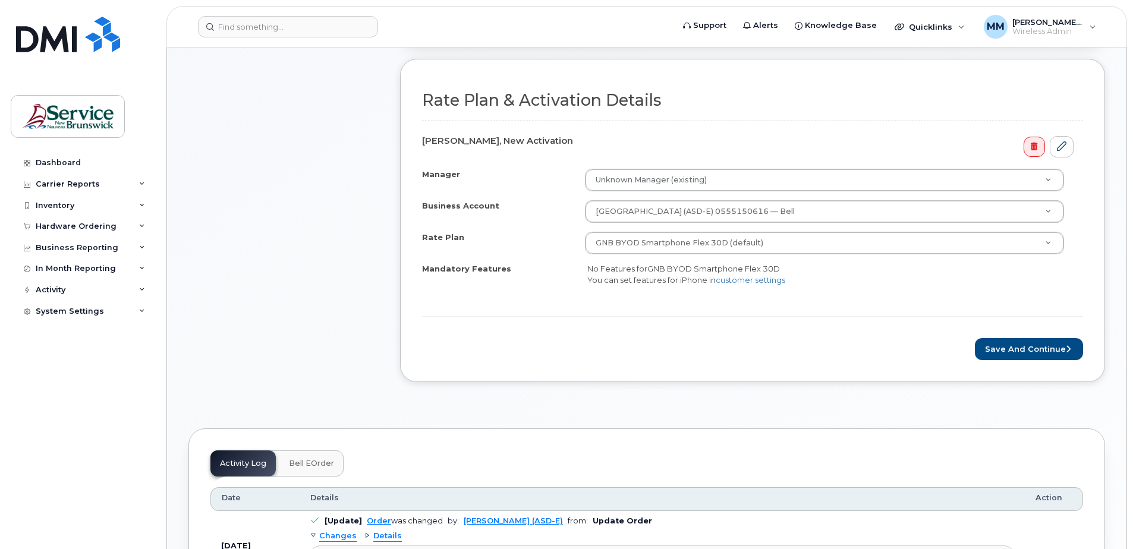
scroll to position [476, 0]
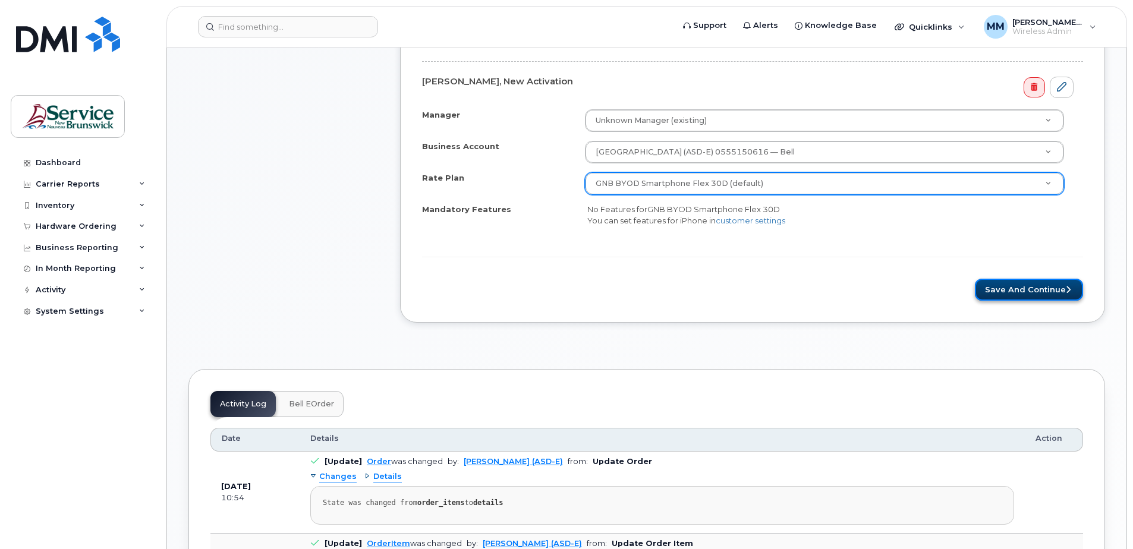
click at [1031, 292] on button "Save and Continue" at bounding box center [1029, 290] width 108 height 22
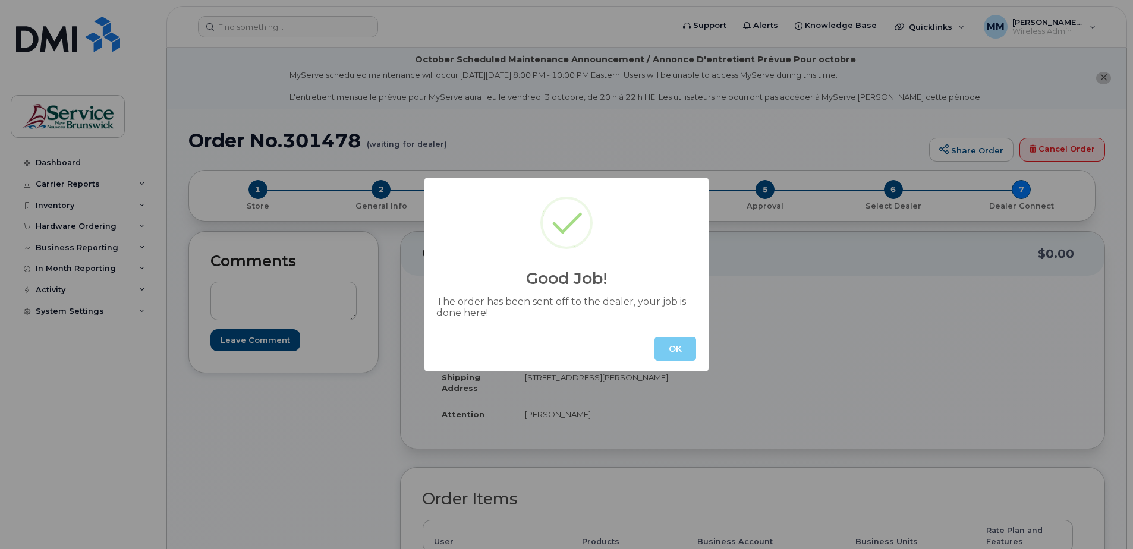
click at [676, 352] on button "OK" at bounding box center [676, 349] width 42 height 24
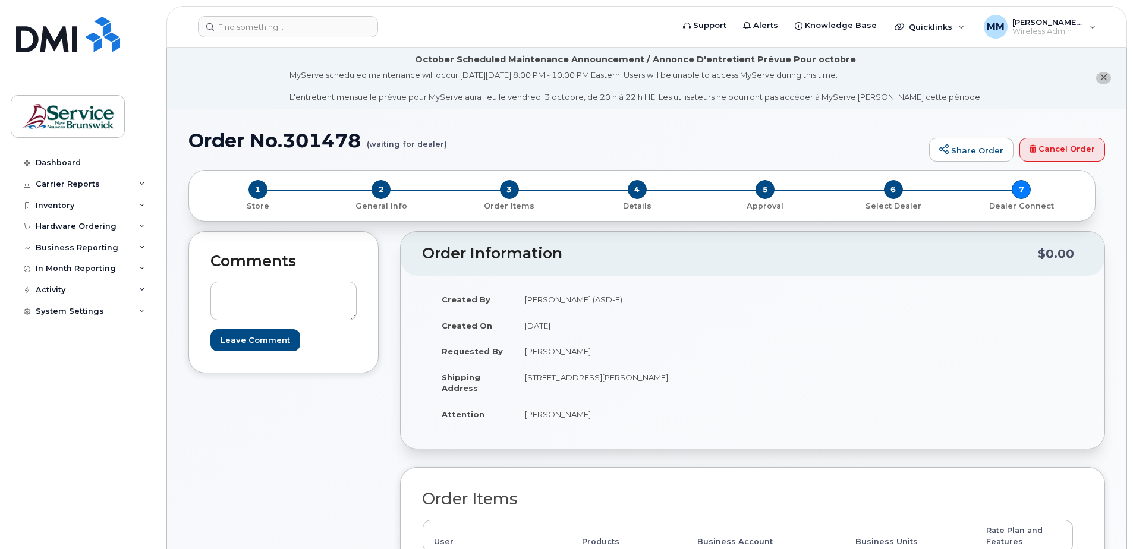
click at [291, 458] on div "Comments Leave Comment" at bounding box center [283, 497] width 190 height 533
